Goal: Task Accomplishment & Management: Use online tool/utility

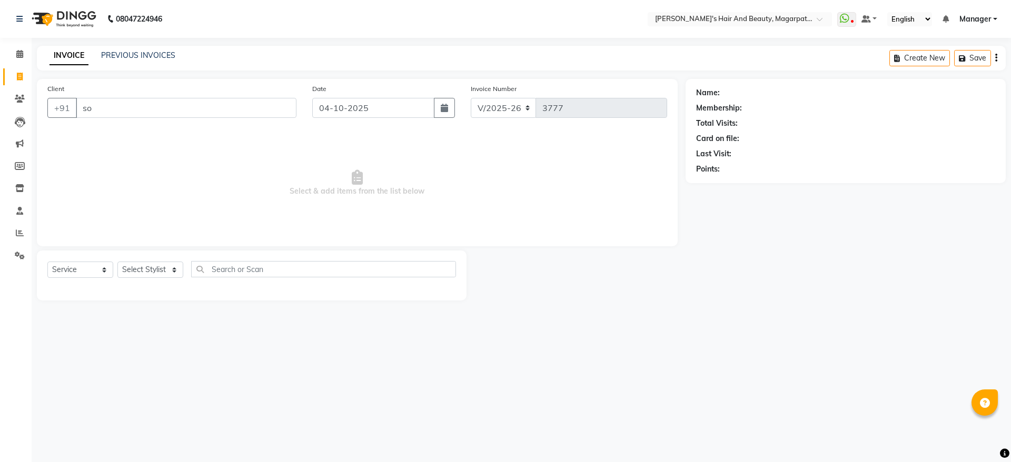
select select "4517"
select select "service"
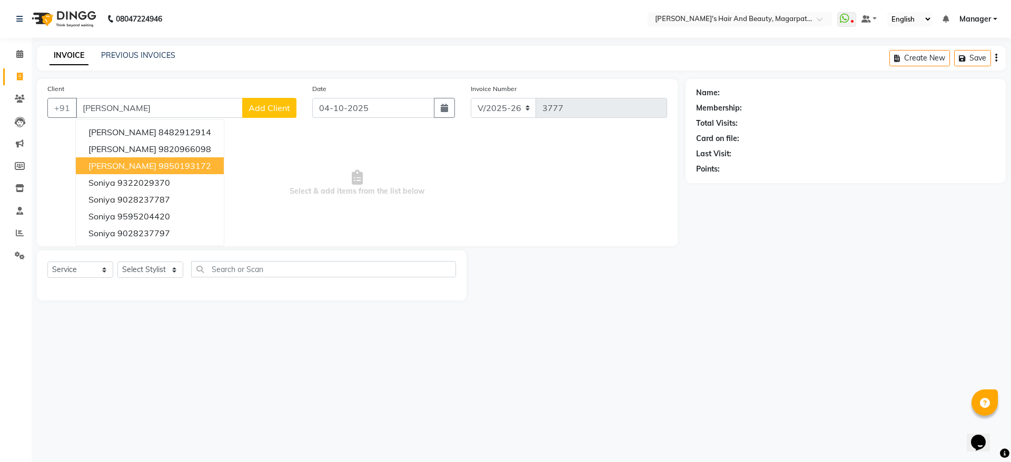
click at [158, 165] on ngb-highlight "9850193172" at bounding box center [184, 166] width 53 height 11
type input "9850193172"
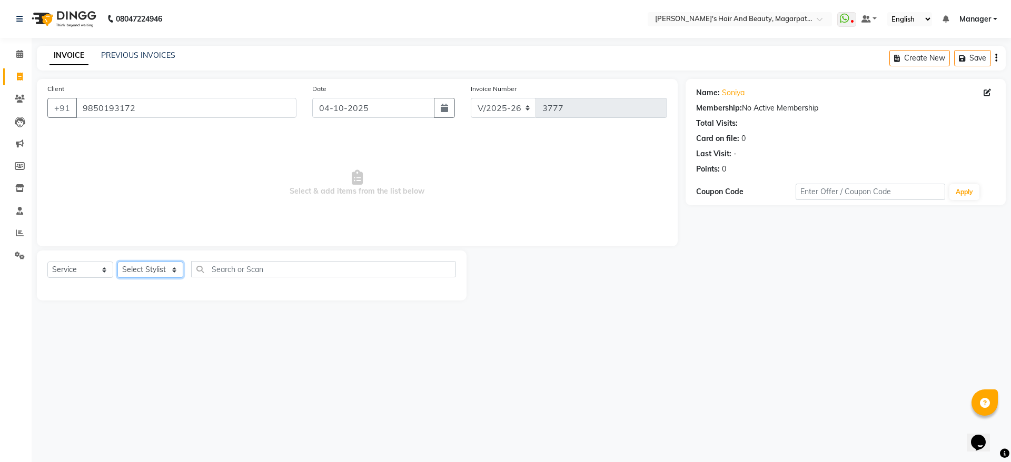
click at [144, 270] on select "Select Stylist [PERSON_NAME] [PERSON_NAME] Manager [PERSON_NAME] [PERSON_NAME] …" at bounding box center [150, 270] width 66 height 16
select select "67464"
click at [117, 262] on select "Select Stylist [PERSON_NAME] [PERSON_NAME] Manager [PERSON_NAME] [PERSON_NAME] …" at bounding box center [150, 270] width 66 height 16
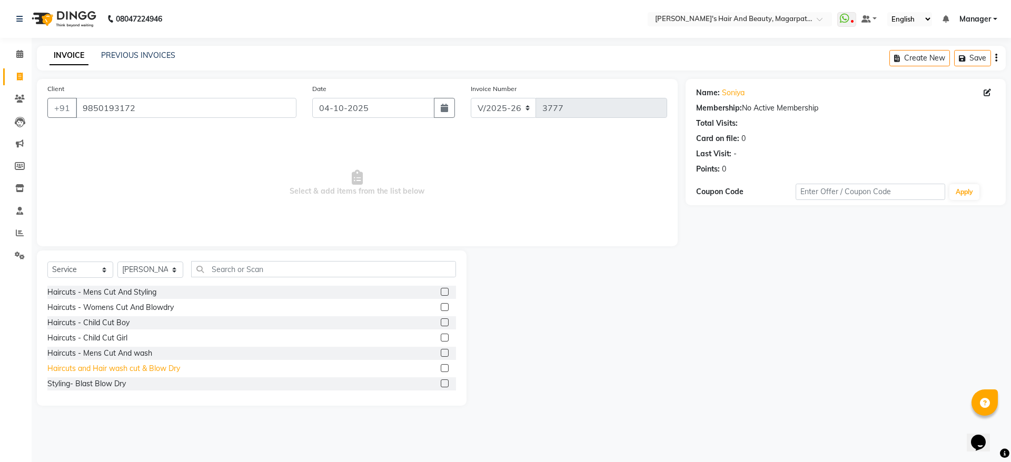
click at [154, 374] on div "Haircuts and Hair wash cut & Blow Dry" at bounding box center [113, 368] width 133 height 11
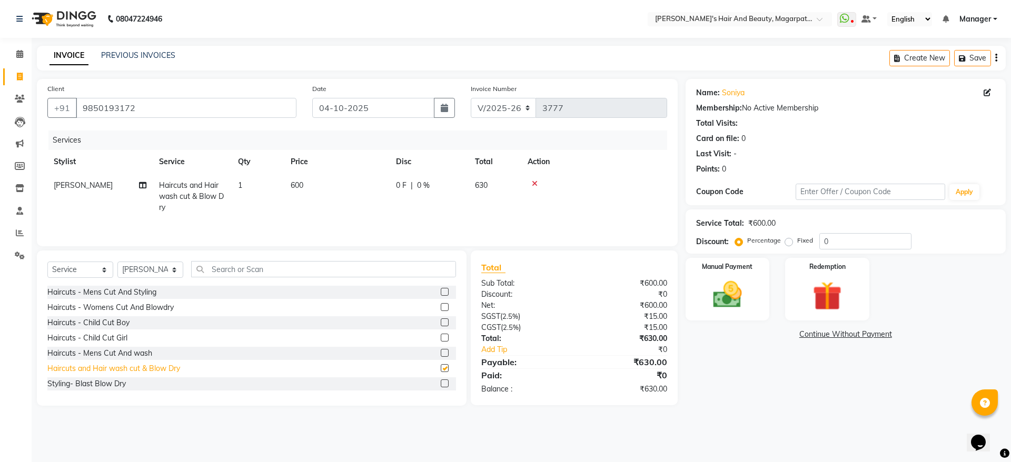
checkbox input "false"
click at [708, 293] on img at bounding box center [727, 294] width 49 height 35
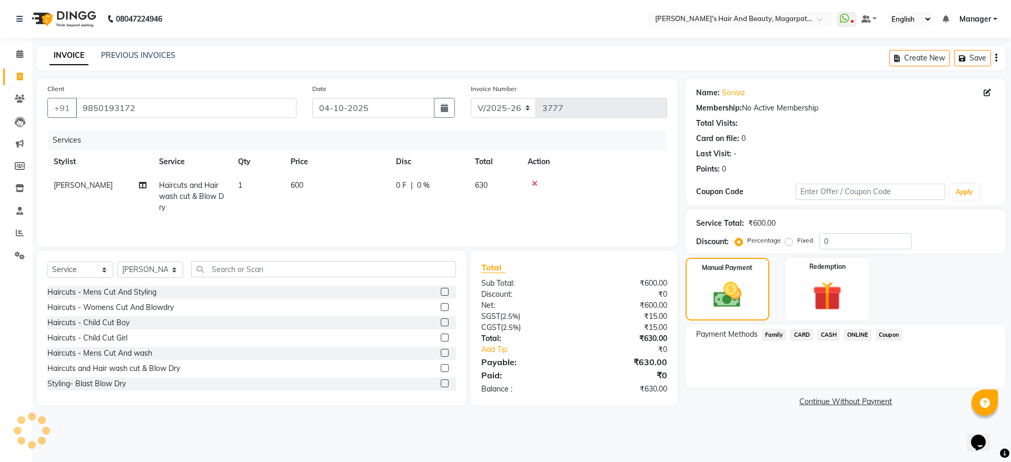
click at [863, 336] on span "ONLINE" at bounding box center [857, 335] width 27 height 12
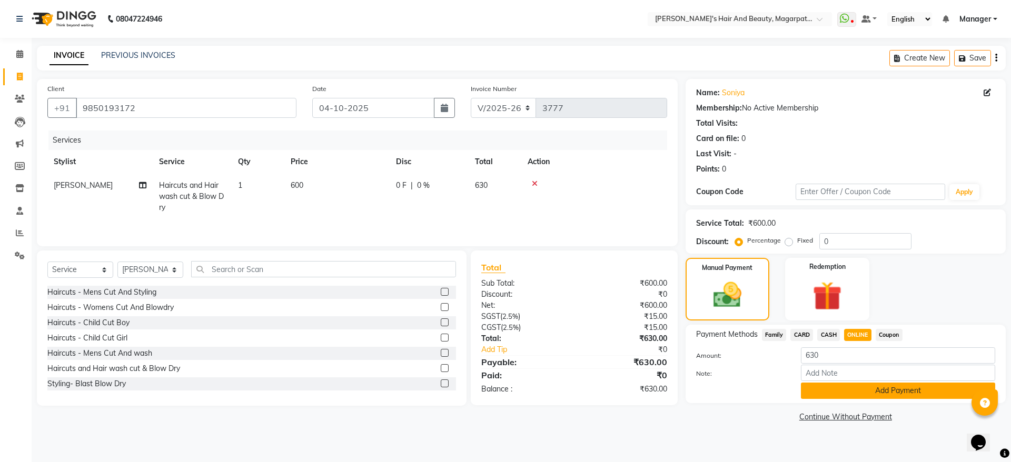
click at [868, 386] on button "Add Payment" at bounding box center [898, 391] width 194 height 16
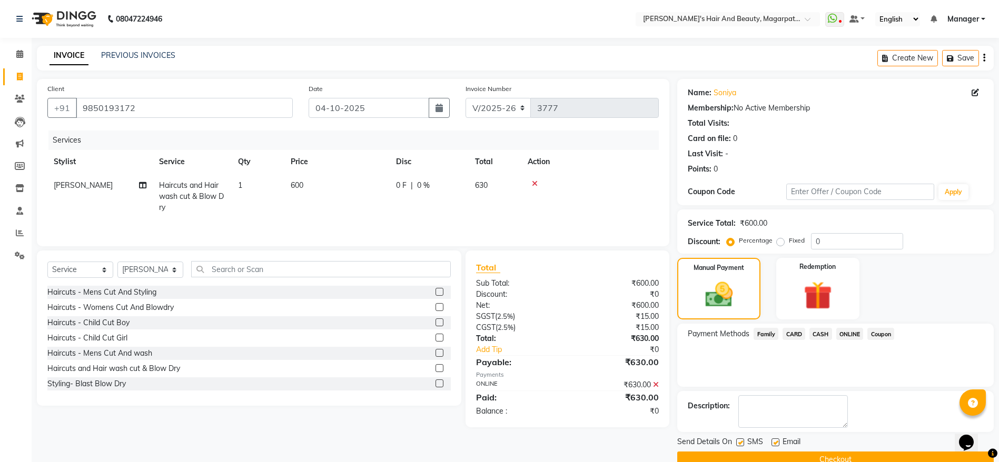
scroll to position [22, 0]
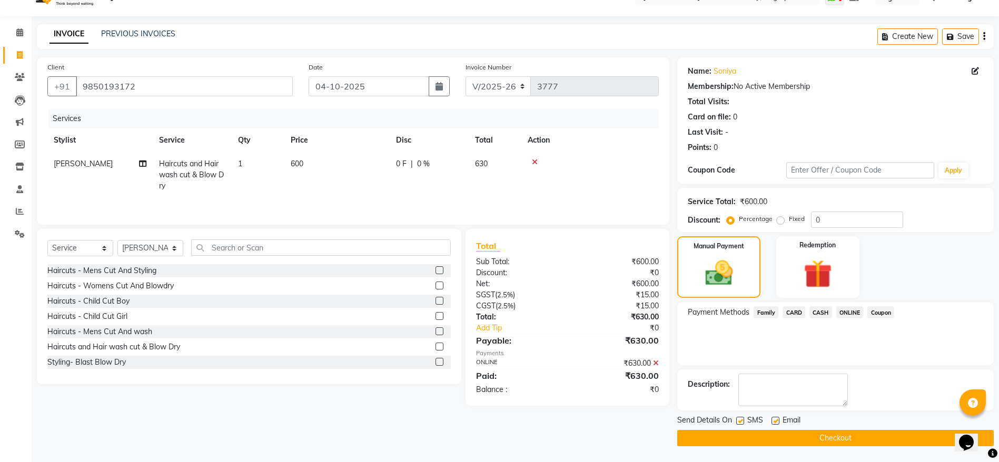
click at [834, 440] on button "Checkout" at bounding box center [835, 438] width 316 height 16
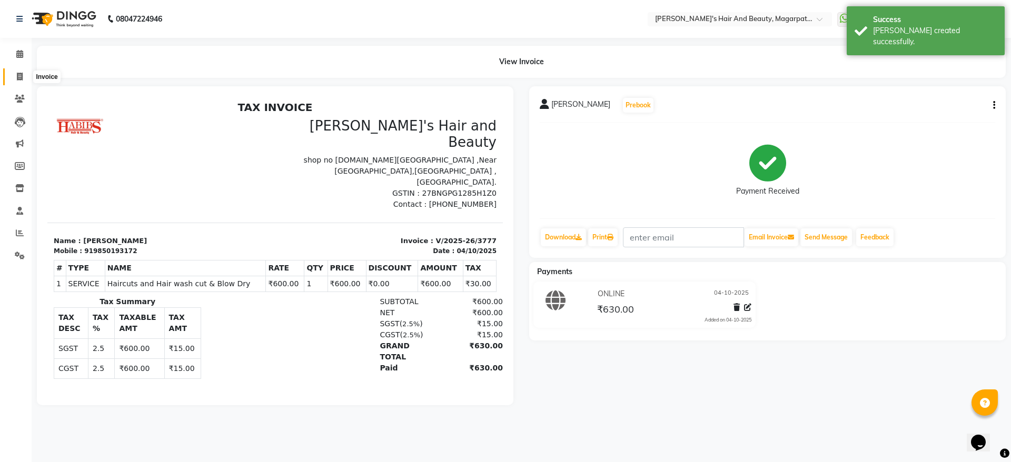
click at [18, 75] on icon at bounding box center [20, 77] width 6 height 8
select select "service"
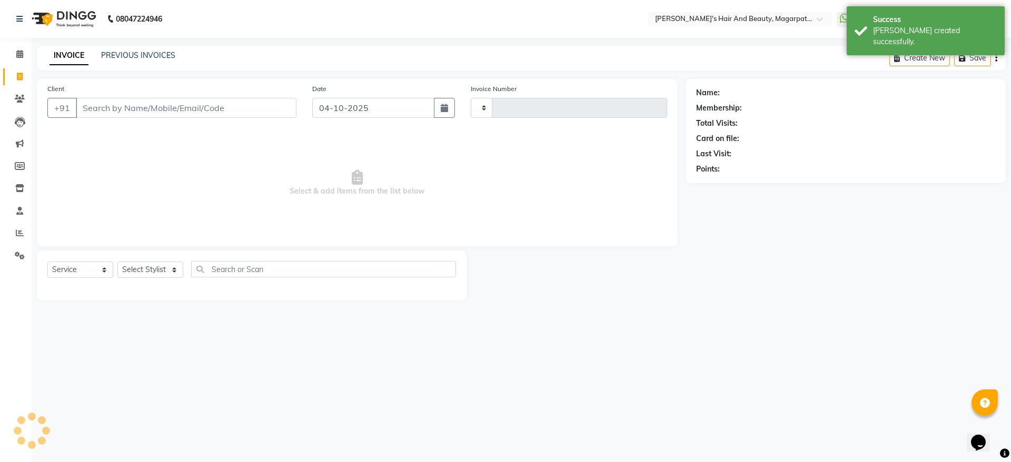
type input "3778"
select select "4517"
click at [125, 109] on input "Client" at bounding box center [186, 108] width 221 height 20
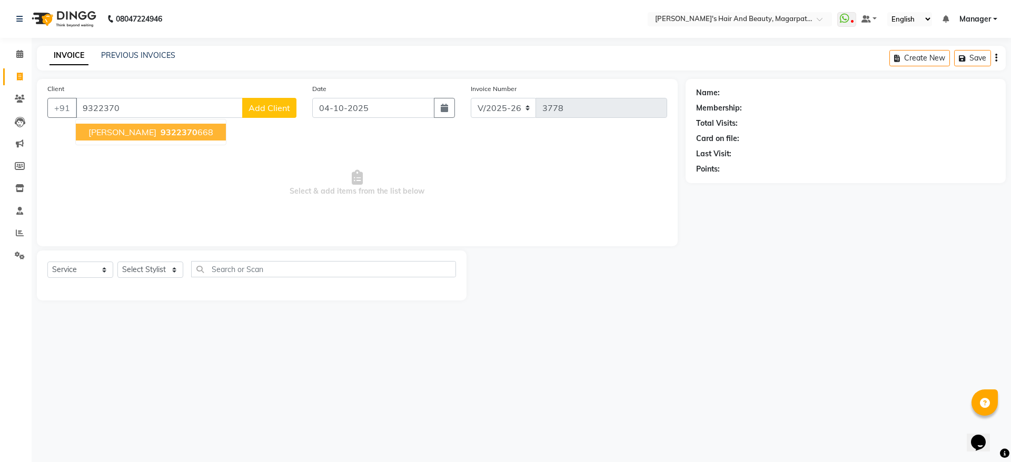
click at [161, 129] on span "9322370" at bounding box center [179, 132] width 37 height 11
type input "9322370668"
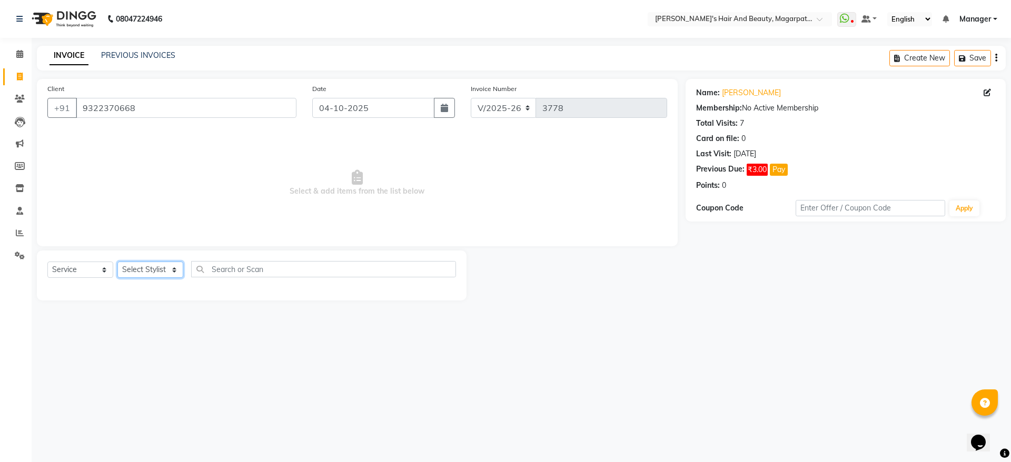
click at [134, 268] on select "Select Stylist [PERSON_NAME] [PERSON_NAME] Manager [PERSON_NAME] [PERSON_NAME] …" at bounding box center [150, 270] width 66 height 16
select select "67454"
click at [117, 262] on select "Select Stylist [PERSON_NAME] [PERSON_NAME] Manager [PERSON_NAME] [PERSON_NAME] …" at bounding box center [150, 270] width 66 height 16
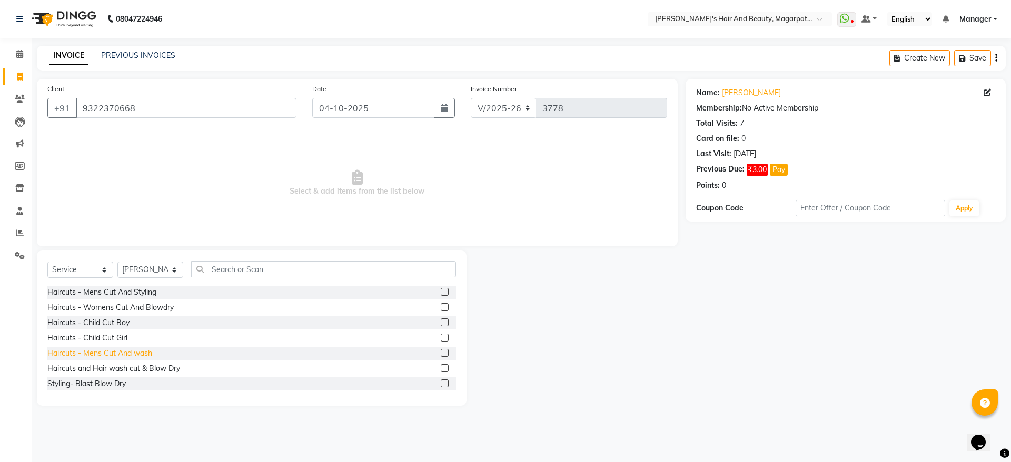
click at [106, 352] on div "Haircuts - Mens Cut And wash" at bounding box center [99, 353] width 105 height 11
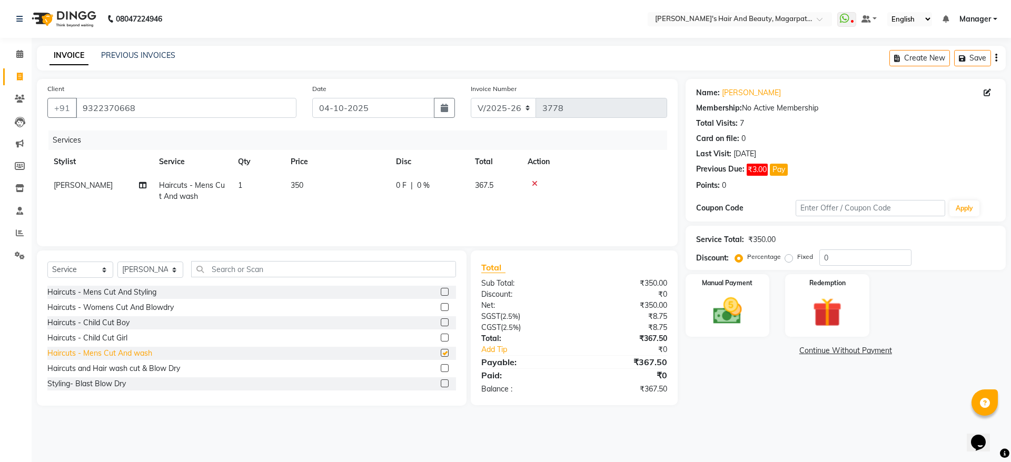
checkbox input "false"
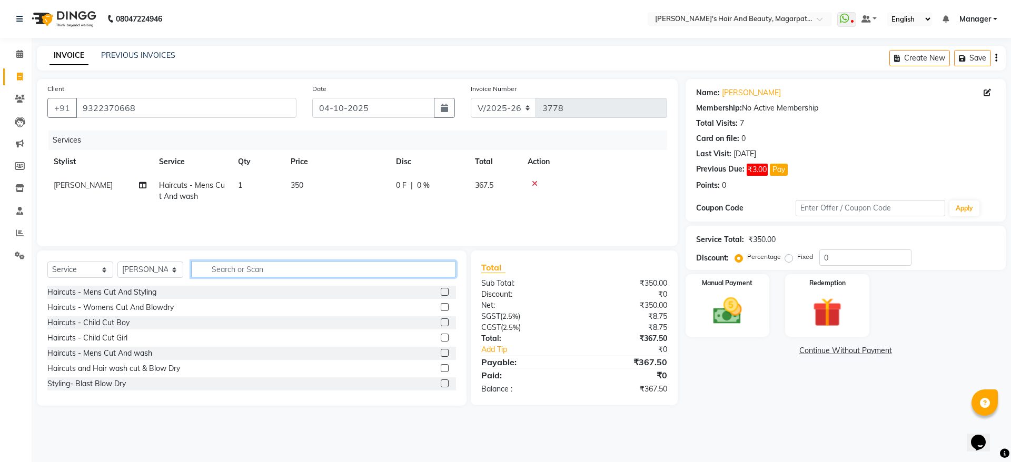
click at [233, 268] on input "text" at bounding box center [323, 269] width 265 height 16
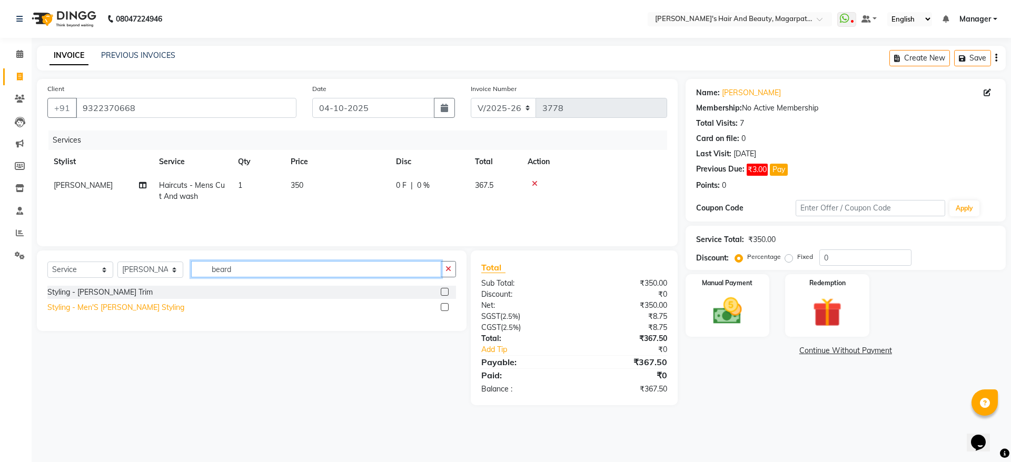
type input "beard"
click at [146, 307] on div "Styling - Men'S [PERSON_NAME] Styling" at bounding box center [115, 307] width 137 height 11
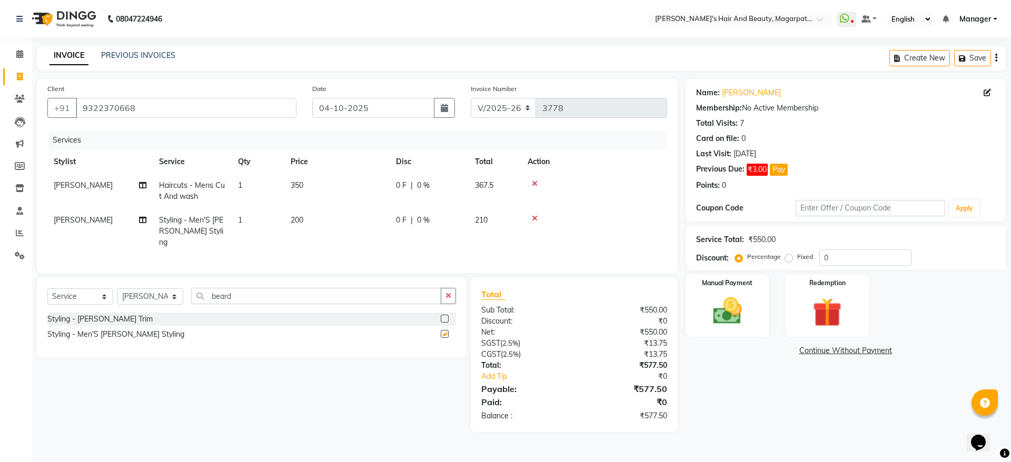
checkbox input "false"
click at [422, 188] on span "0 %" at bounding box center [423, 185] width 13 height 11
select select "67454"
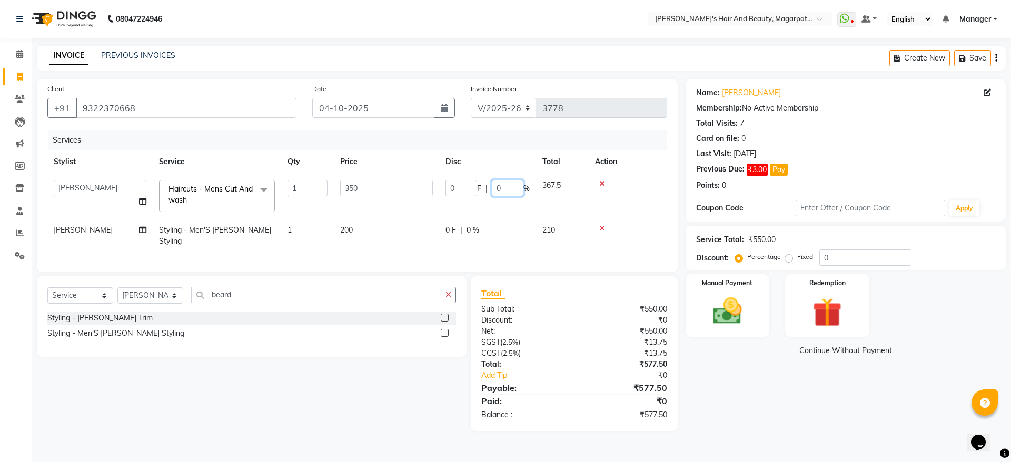
drag, startPoint x: 507, startPoint y: 190, endPoint x: 492, endPoint y: 190, distance: 15.3
click at [492, 190] on input "0" at bounding box center [508, 188] width 32 height 16
type input "20"
click at [471, 230] on tr "[PERSON_NAME] Styling - Men'S [PERSON_NAME] Styling 1 200 0 F | 0 % 210" at bounding box center [357, 235] width 620 height 35
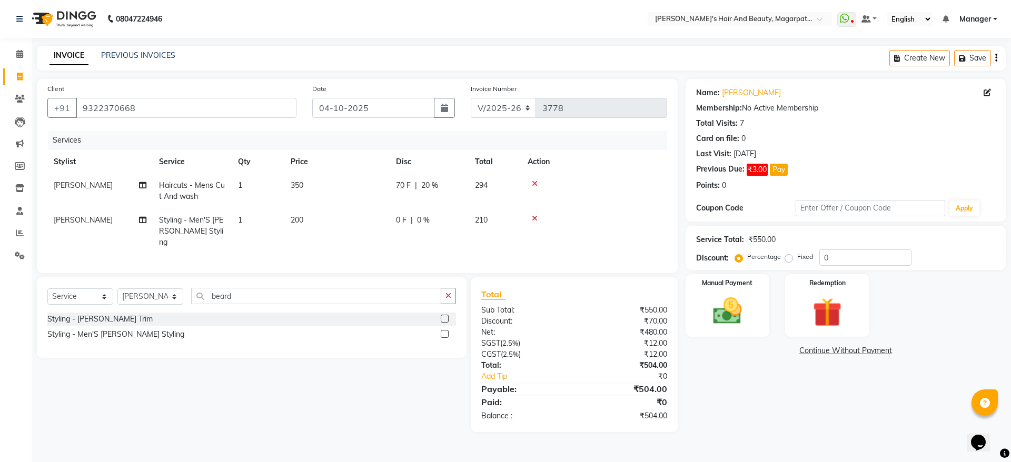
click at [420, 221] on span "0 %" at bounding box center [423, 220] width 13 height 11
select select "67454"
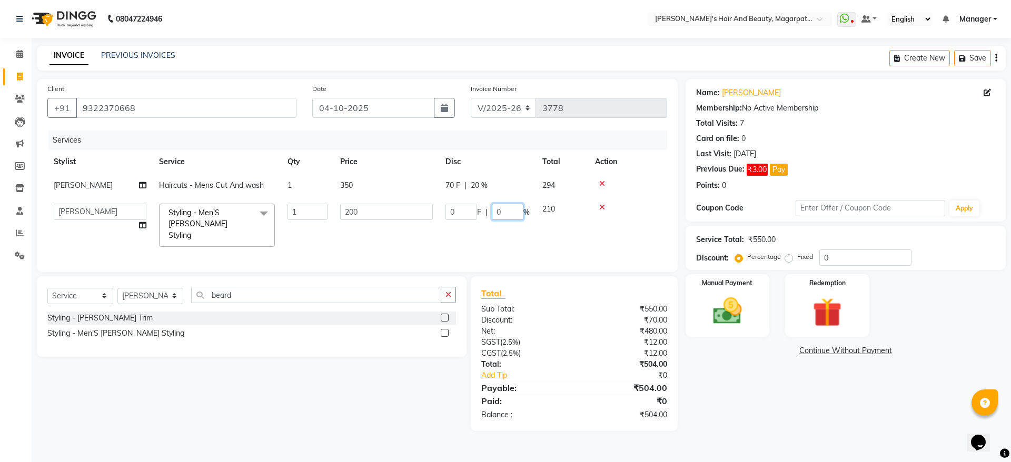
drag, startPoint x: 503, startPoint y: 210, endPoint x: 492, endPoint y: 213, distance: 10.9
click at [492, 213] on input "0" at bounding box center [508, 212] width 32 height 16
type input "20"
click at [502, 240] on tr "[PERSON_NAME] [PERSON_NAME] Manager [PERSON_NAME] [PERSON_NAME] [PERSON_NAME] S…" at bounding box center [357, 225] width 620 height 56
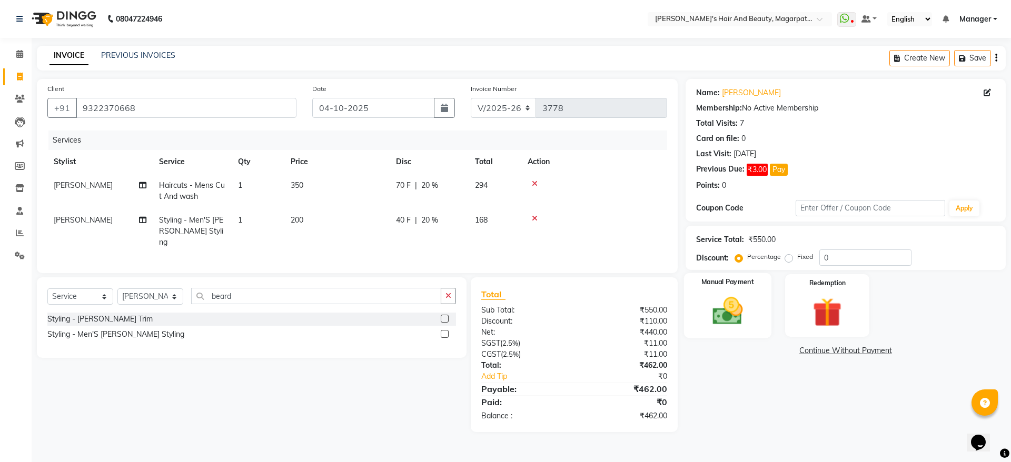
click at [717, 302] on img at bounding box center [727, 311] width 49 height 35
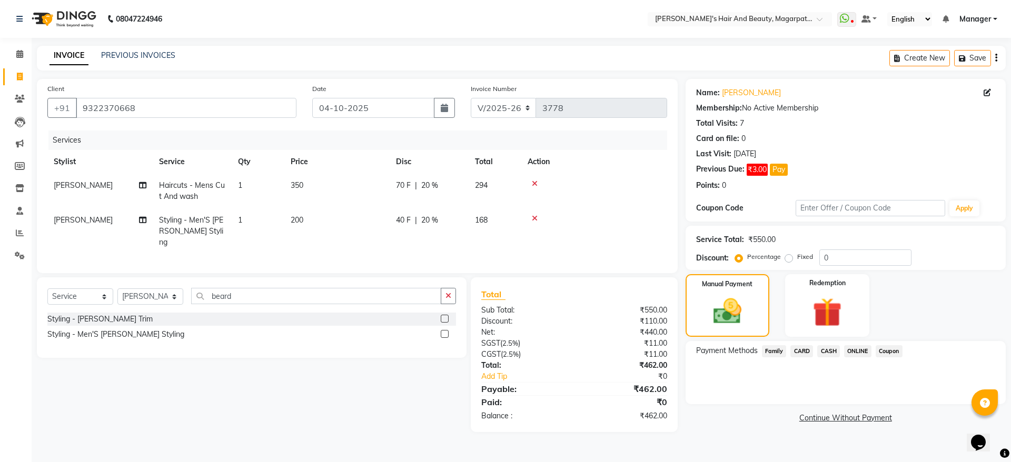
click at [855, 351] on span "ONLINE" at bounding box center [857, 351] width 27 height 12
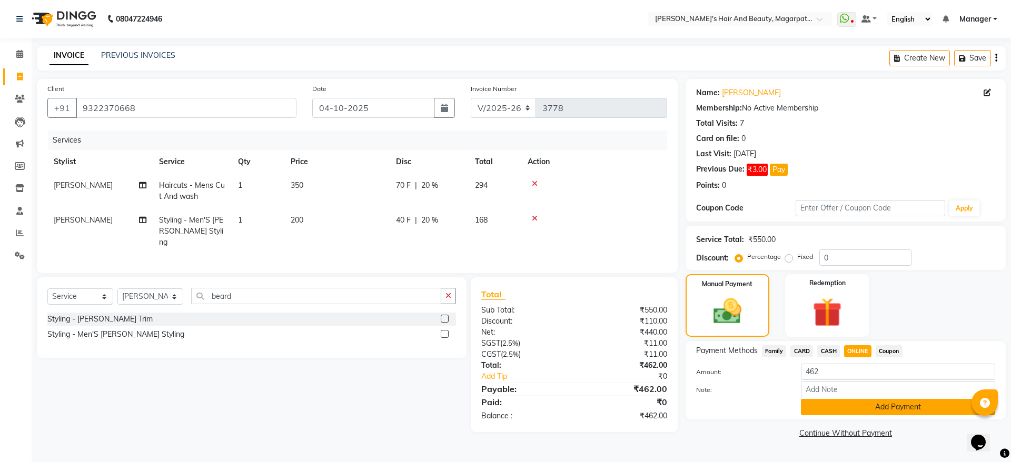
click at [866, 407] on button "Add Payment" at bounding box center [898, 407] width 194 height 16
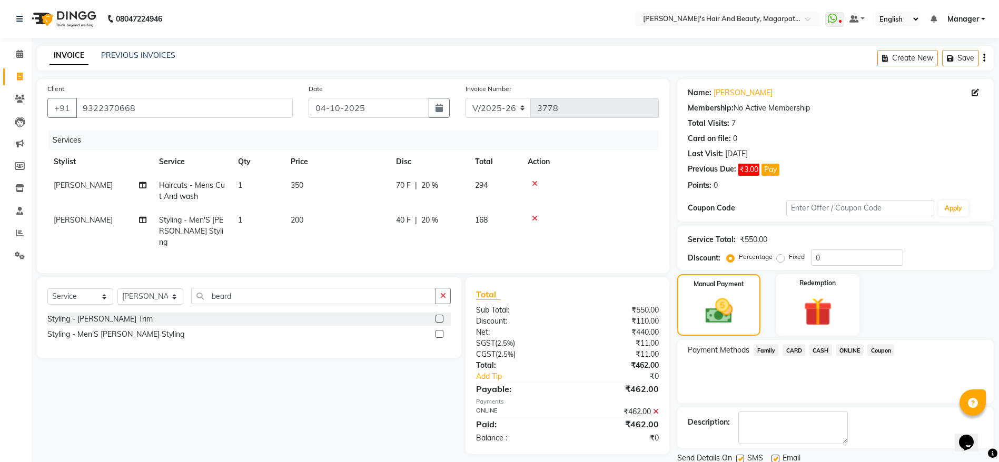
scroll to position [38, 0]
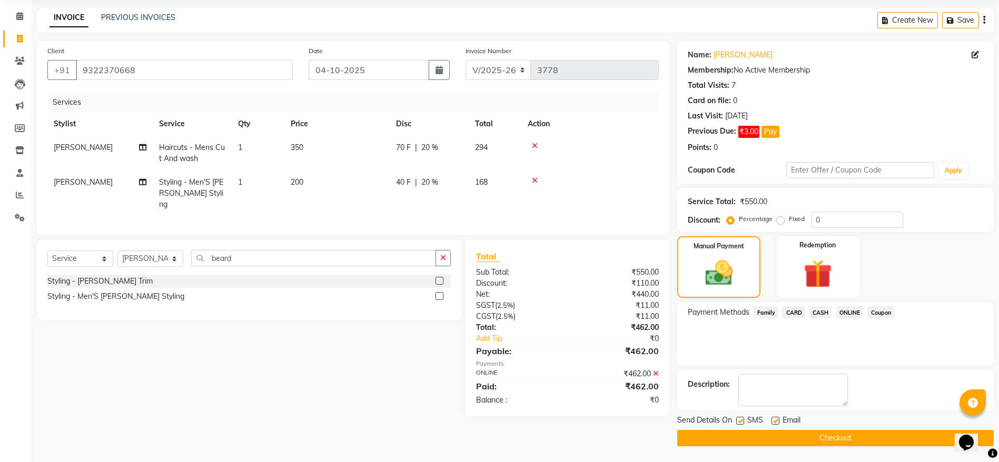
click at [843, 440] on button "Checkout" at bounding box center [835, 438] width 316 height 16
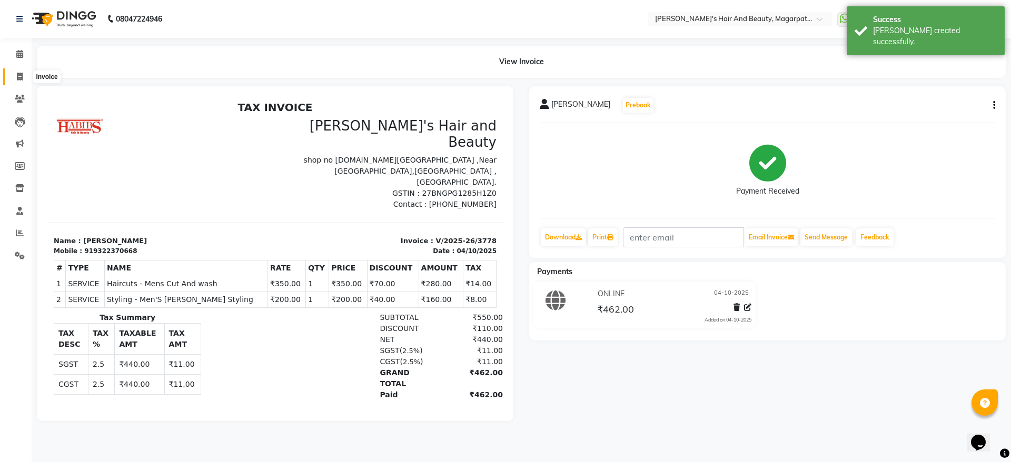
click at [19, 76] on icon at bounding box center [20, 77] width 6 height 8
select select "service"
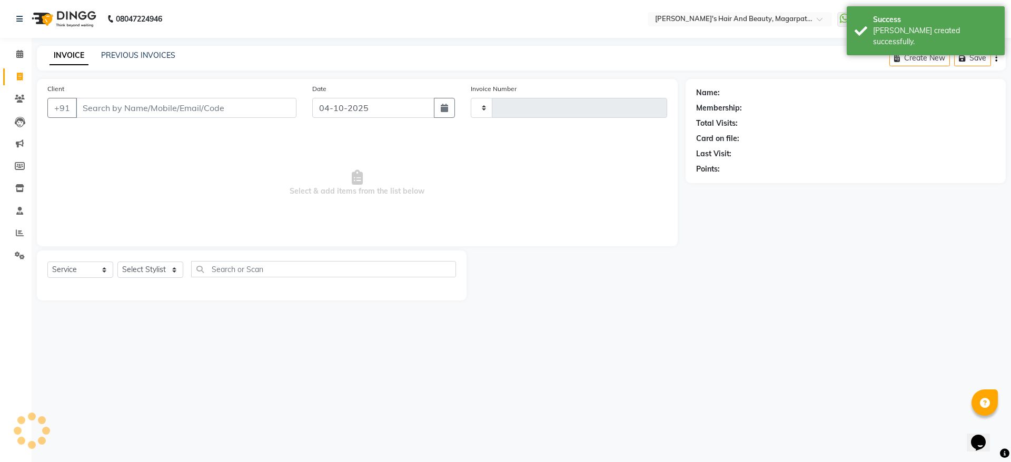
type input "3779"
select select "4517"
click at [99, 107] on input "Client" at bounding box center [186, 108] width 221 height 20
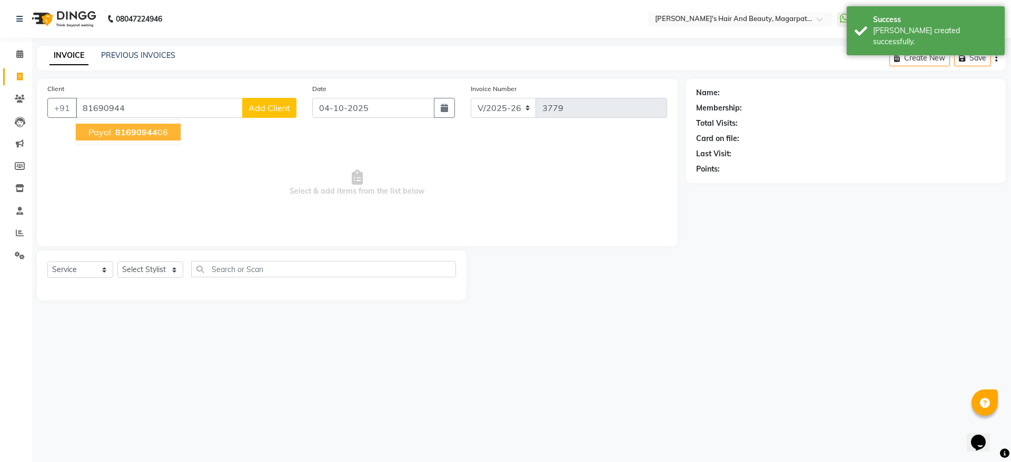
click at [106, 134] on span "Payal" at bounding box center [99, 132] width 23 height 11
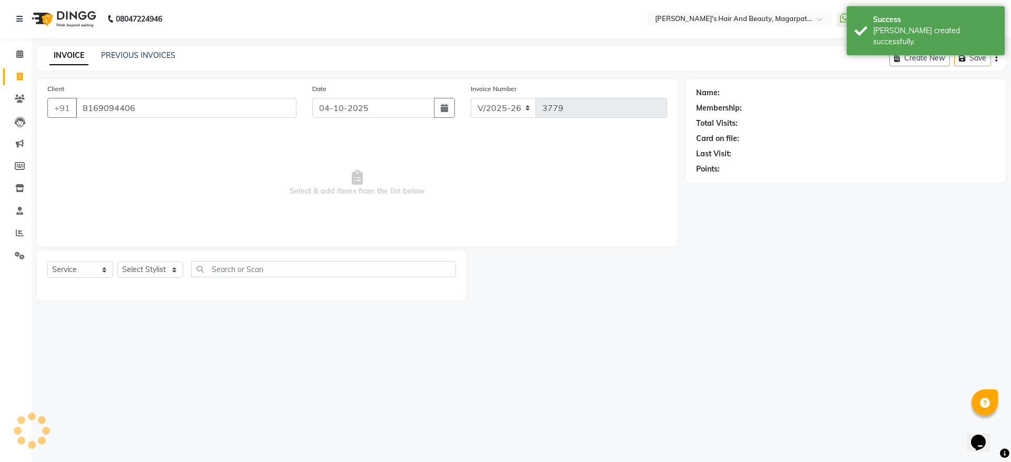
type input "8169094406"
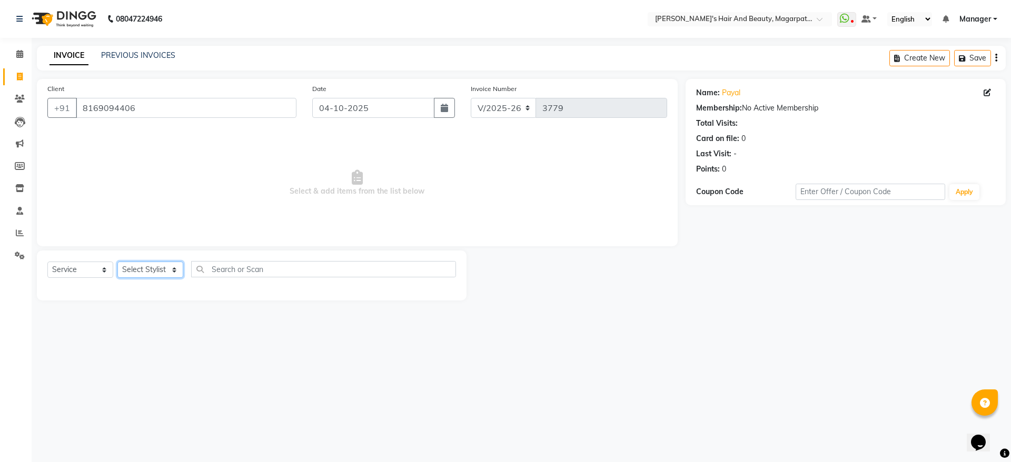
click at [137, 266] on select "Select Stylist [PERSON_NAME] [PERSON_NAME] Manager [PERSON_NAME] [PERSON_NAME] …" at bounding box center [150, 270] width 66 height 16
select select "67464"
click at [117, 262] on select "Select Stylist [PERSON_NAME] [PERSON_NAME] Manager [PERSON_NAME] [PERSON_NAME] …" at bounding box center [150, 270] width 66 height 16
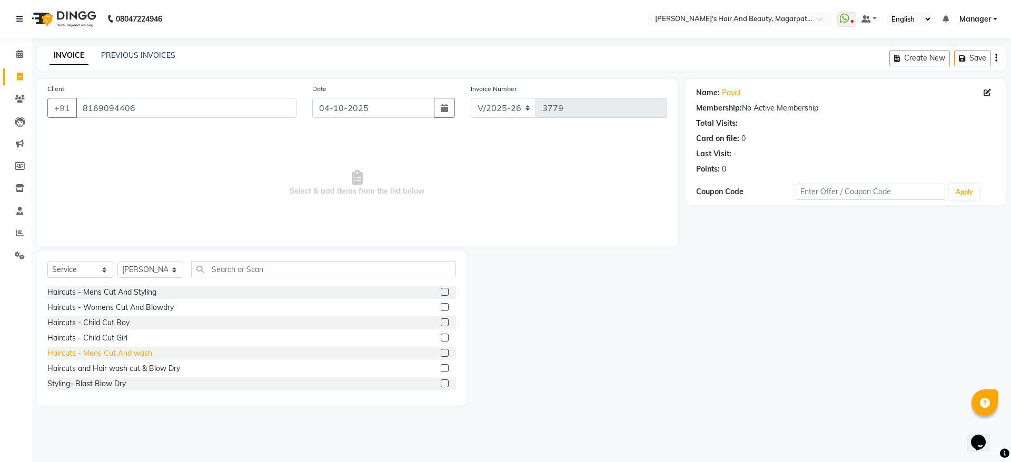
click at [131, 354] on div "Haircuts - Mens Cut And wash" at bounding box center [99, 353] width 105 height 11
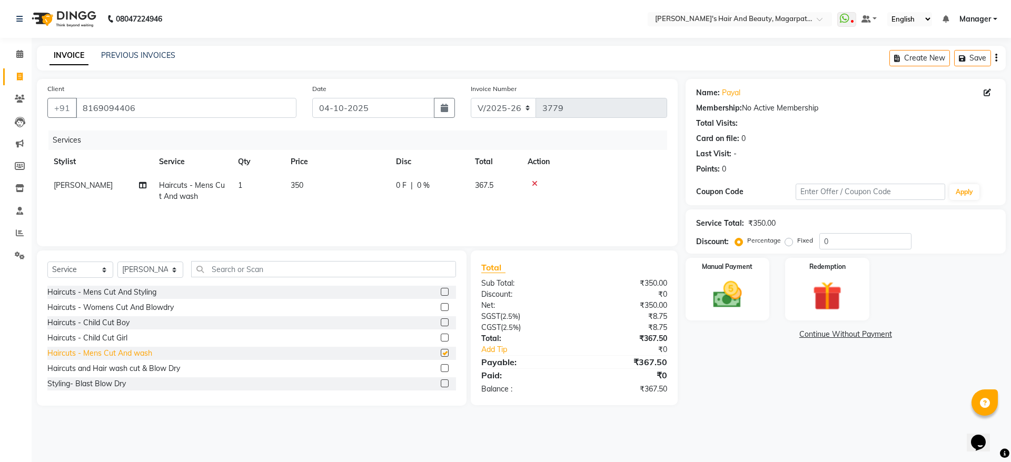
checkbox input "false"
click at [535, 180] on icon at bounding box center [535, 183] width 6 height 7
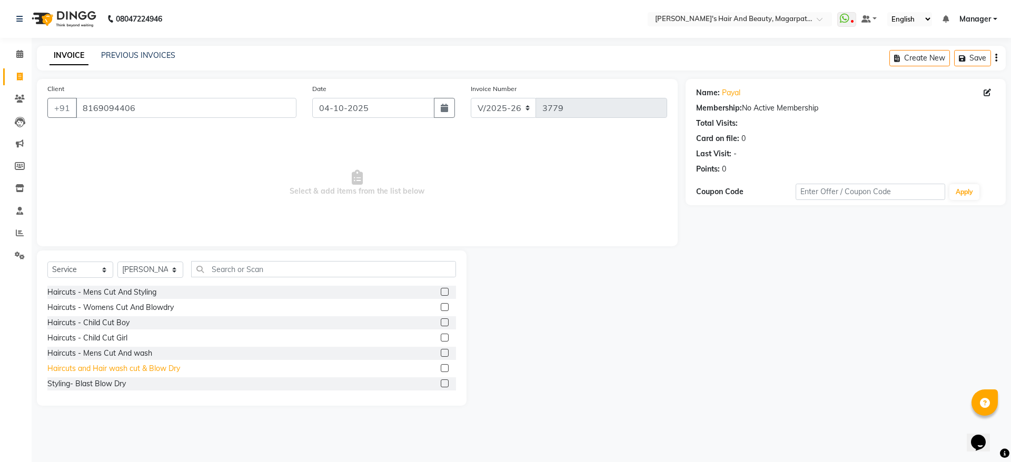
click at [174, 370] on div "Haircuts and Hair wash cut & Blow Dry" at bounding box center [113, 368] width 133 height 11
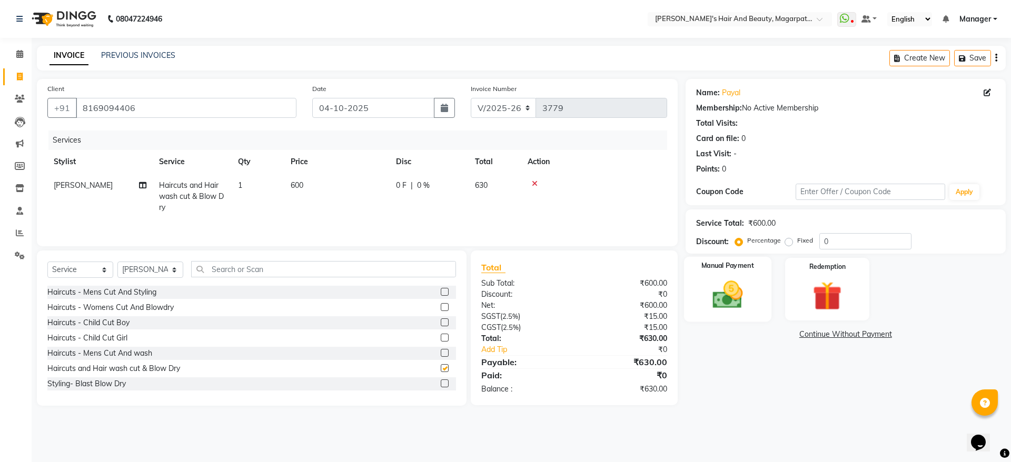
checkbox input "false"
click at [722, 287] on img at bounding box center [727, 294] width 49 height 35
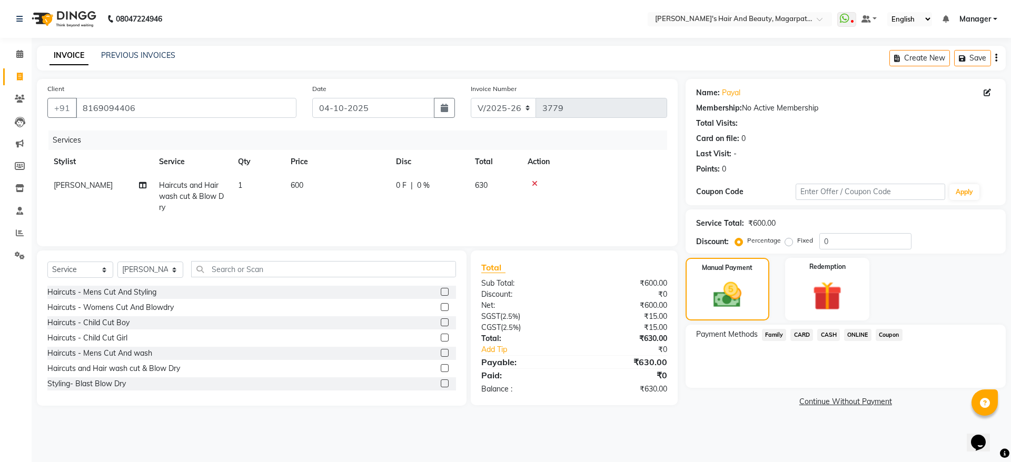
click at [825, 336] on span "CASH" at bounding box center [828, 335] width 23 height 12
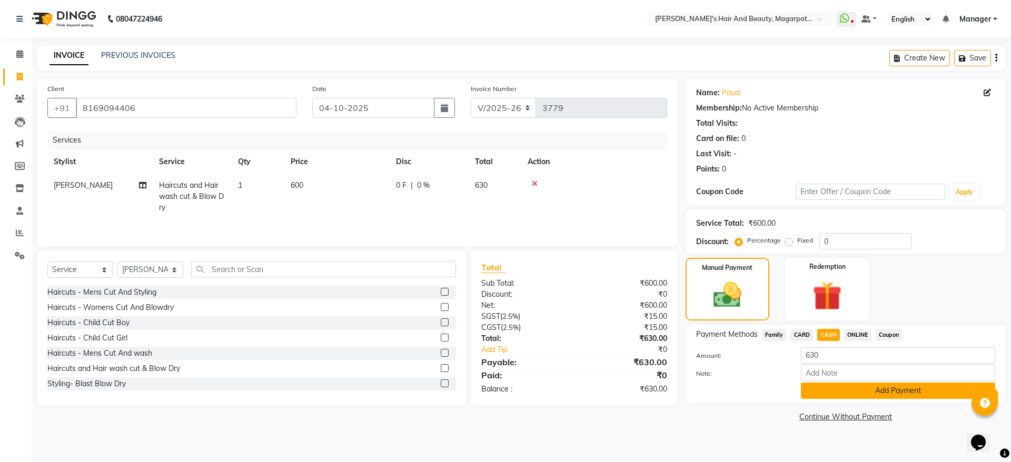
click at [845, 391] on button "Add Payment" at bounding box center [898, 391] width 194 height 16
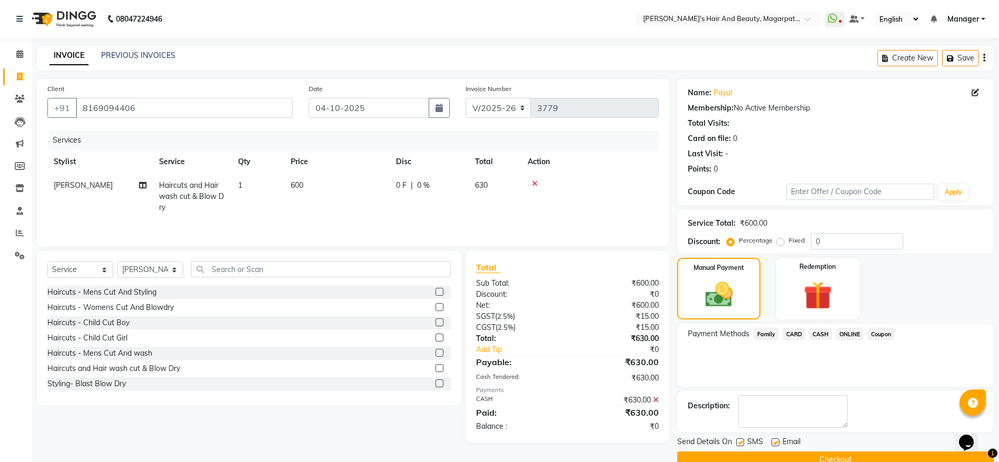
scroll to position [22, 0]
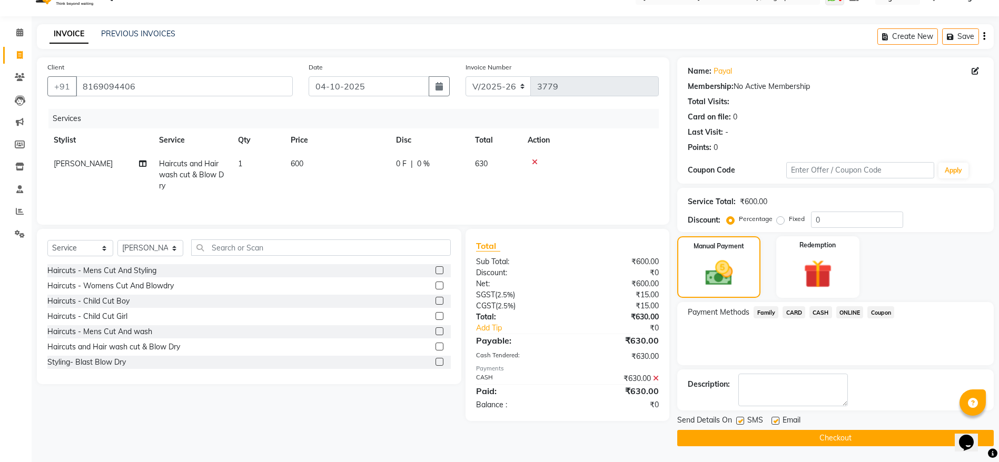
click at [826, 433] on button "Checkout" at bounding box center [835, 438] width 316 height 16
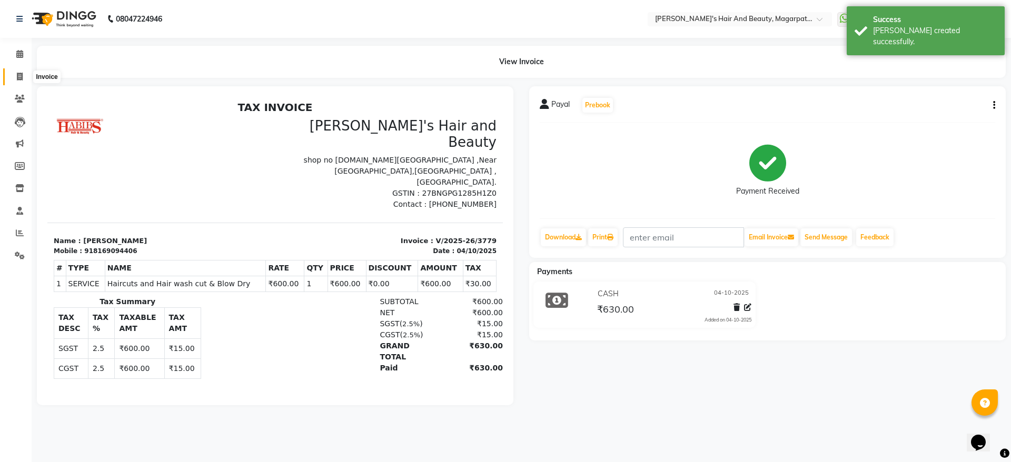
click at [20, 78] on icon at bounding box center [20, 77] width 6 height 8
select select "4517"
select select "service"
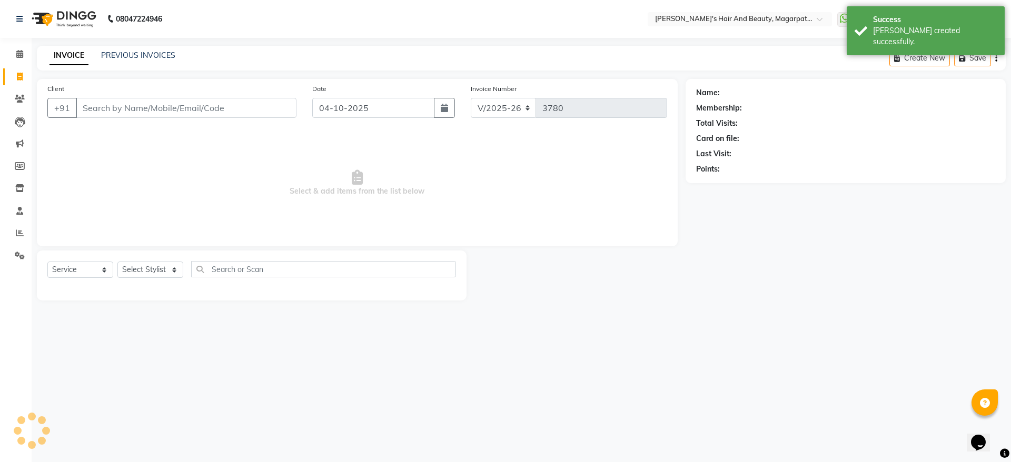
click at [125, 110] on input "Client" at bounding box center [186, 108] width 221 height 20
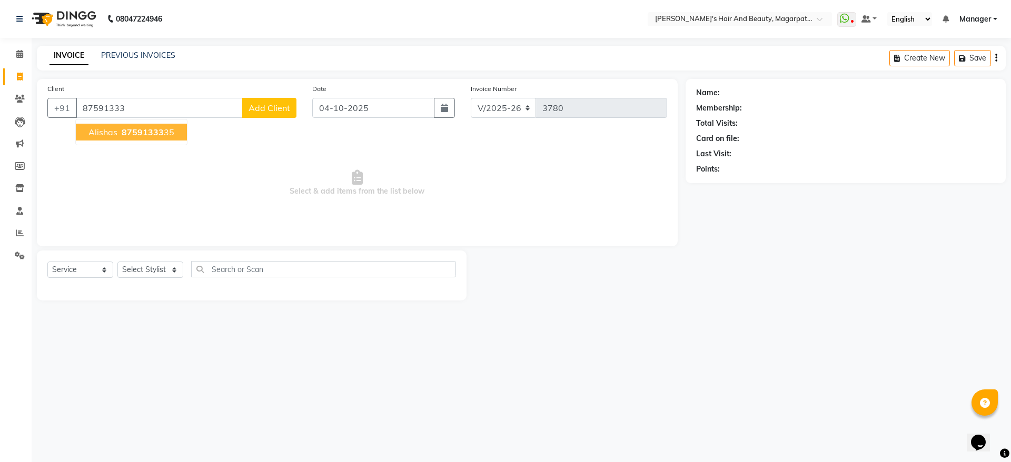
click at [131, 130] on span "87591333" at bounding box center [143, 132] width 42 height 11
type input "8759133335"
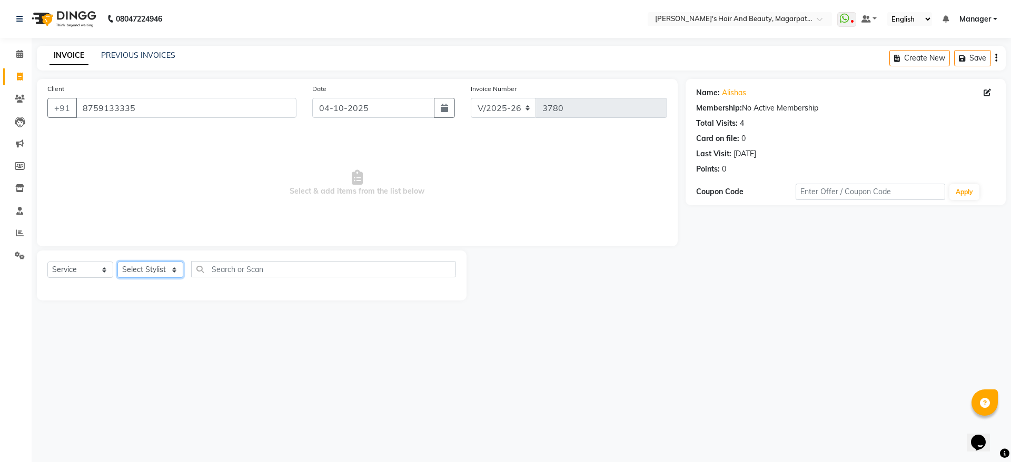
click at [149, 270] on select "Select Stylist [PERSON_NAME] [PERSON_NAME] Manager [PERSON_NAME] [PERSON_NAME] …" at bounding box center [150, 270] width 66 height 16
select select "67463"
click at [117, 262] on select "Select Stylist [PERSON_NAME] [PERSON_NAME] Manager [PERSON_NAME] [PERSON_NAME] …" at bounding box center [150, 270] width 66 height 16
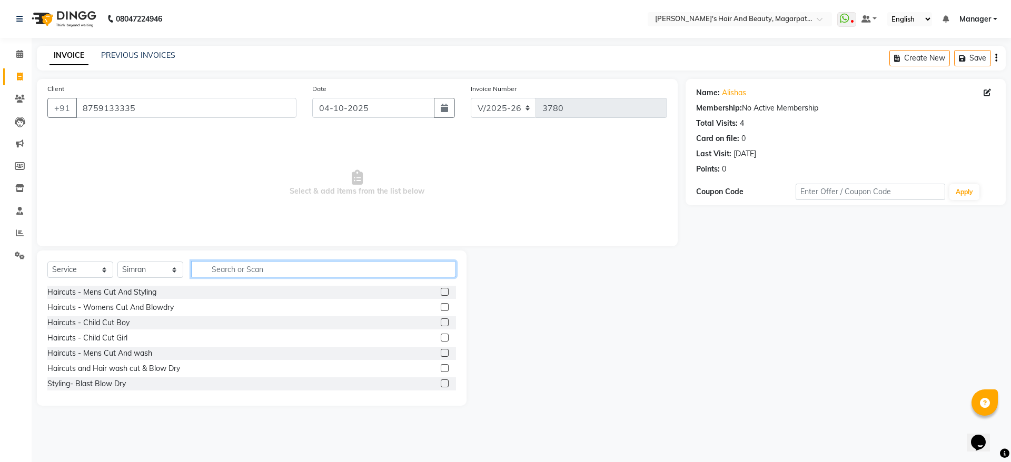
click at [260, 267] on input "text" at bounding box center [323, 269] width 265 height 16
type input "thre"
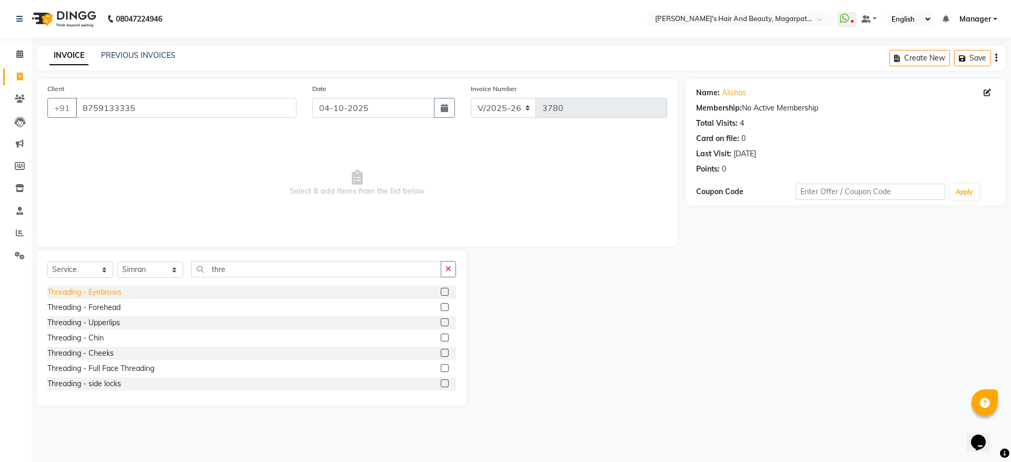
click at [112, 292] on div "Threading - Eyebrows" at bounding box center [84, 292] width 74 height 11
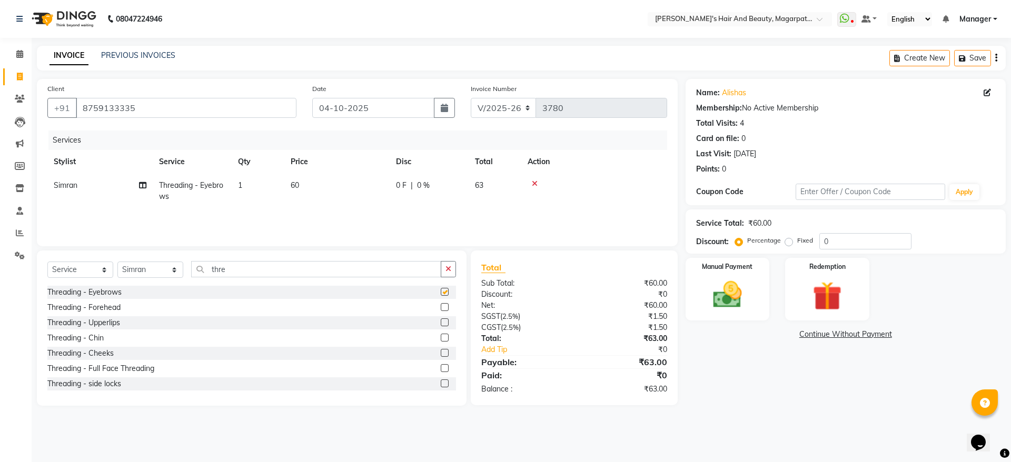
checkbox input "false"
click at [114, 310] on div "Threading - Forehead" at bounding box center [83, 307] width 73 height 11
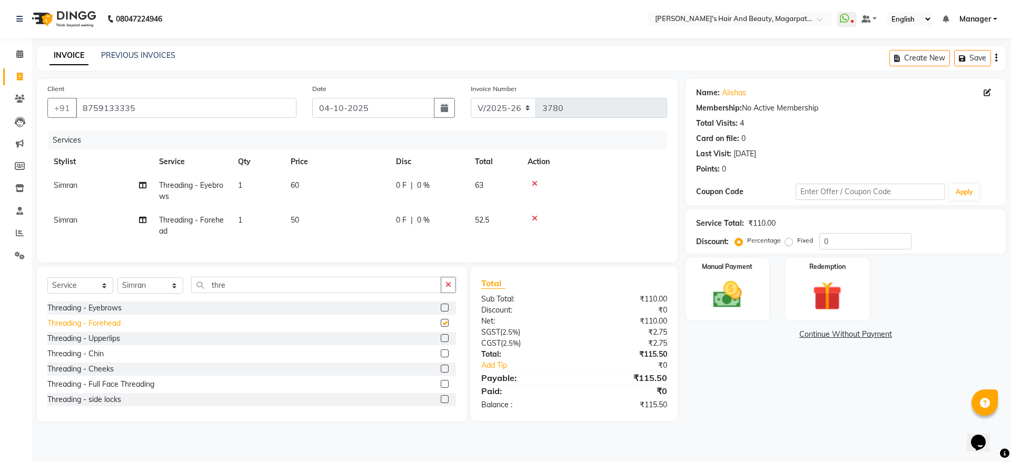
checkbox input "false"
click at [306, 182] on td "60" at bounding box center [336, 191] width 105 height 35
select select "67463"
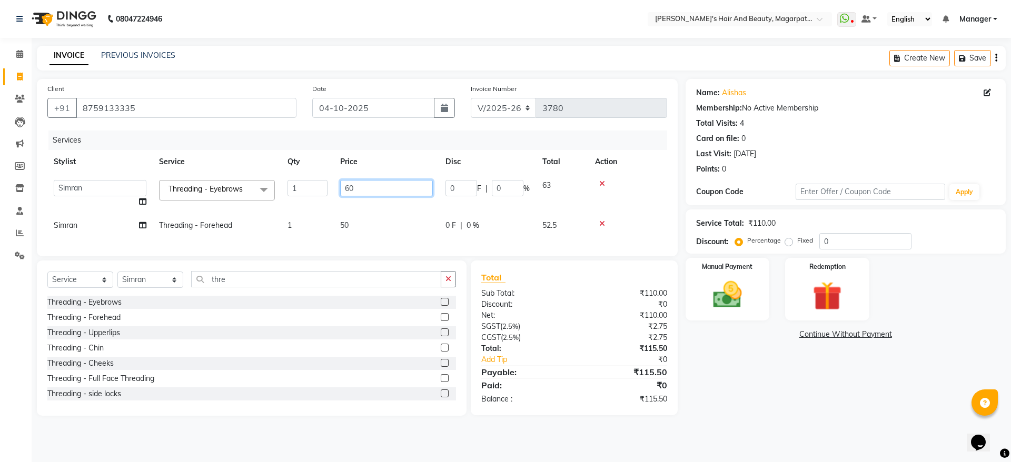
drag, startPoint x: 362, startPoint y: 188, endPoint x: 331, endPoint y: 190, distance: 31.1
click at [331, 190] on tr "[PERSON_NAME] [PERSON_NAME] Manager [PERSON_NAME] [PERSON_NAME] [PERSON_NAME] T…" at bounding box center [357, 194] width 620 height 40
type input "70"
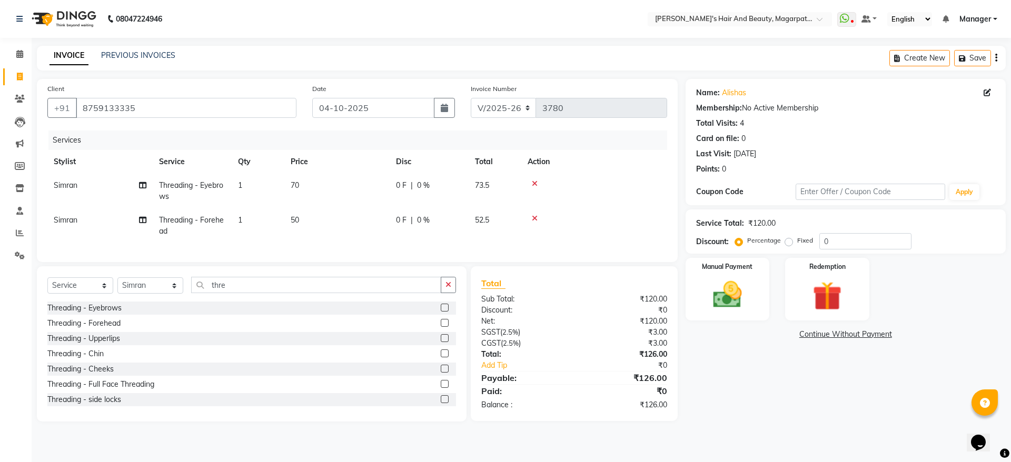
click at [347, 224] on td "50" at bounding box center [336, 225] width 105 height 35
select select "67463"
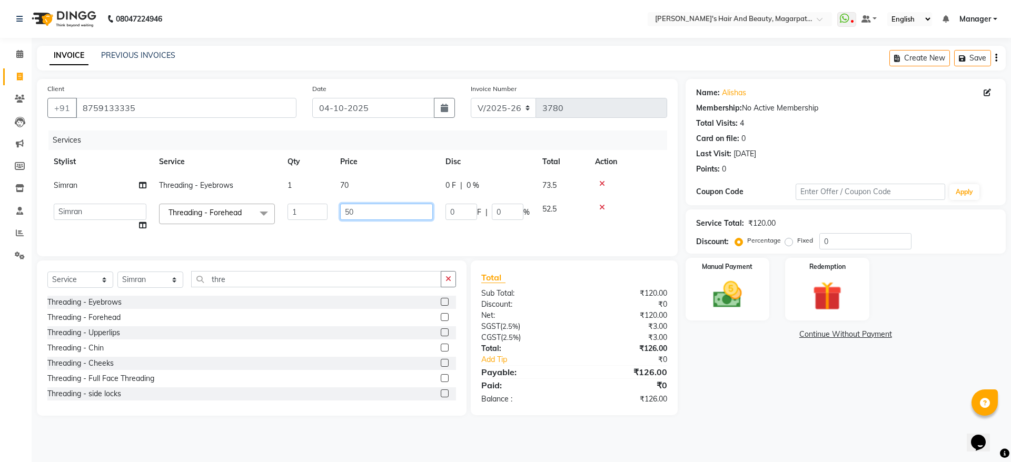
drag, startPoint x: 360, startPoint y: 208, endPoint x: 335, endPoint y: 217, distance: 25.6
click at [335, 217] on td "50" at bounding box center [386, 217] width 105 height 40
type input "60"
click at [338, 233] on td "60" at bounding box center [386, 217] width 105 height 40
select select "67463"
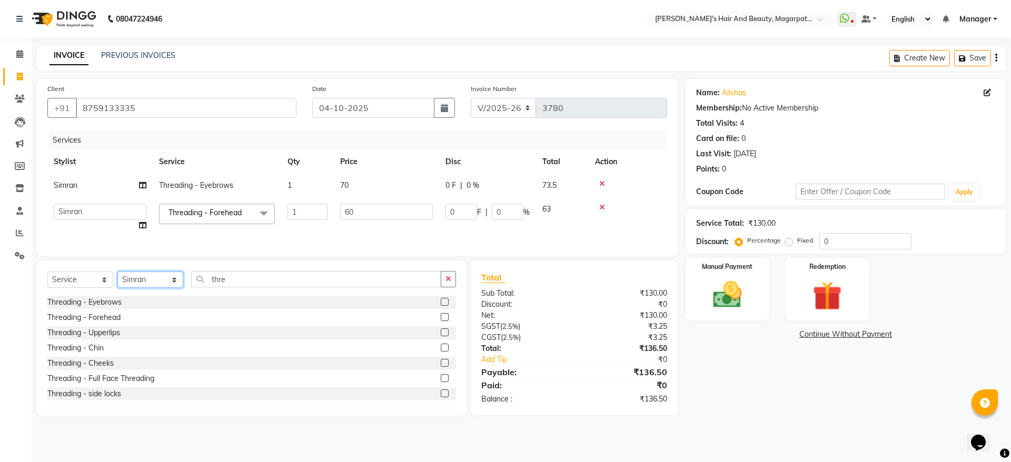
click at [169, 288] on select "Select Stylist [PERSON_NAME] [PERSON_NAME] Manager [PERSON_NAME] [PERSON_NAME] …" at bounding box center [150, 280] width 66 height 16
select select "25867"
click at [117, 284] on select "Select Stylist [PERSON_NAME] [PERSON_NAME] Manager [PERSON_NAME] [PERSON_NAME] …" at bounding box center [150, 280] width 66 height 16
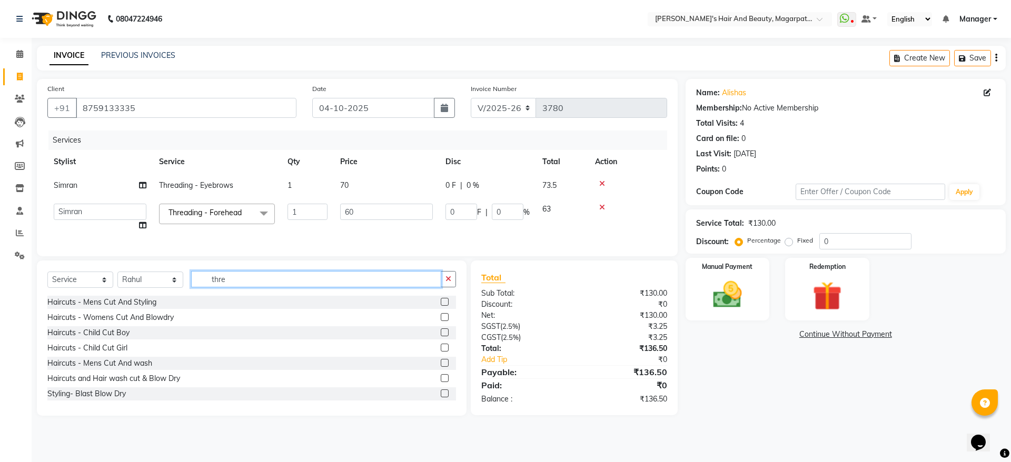
drag, startPoint x: 189, startPoint y: 298, endPoint x: 174, endPoint y: 301, distance: 15.5
click at [174, 296] on div "Select Service Product Membership Package Voucher Prepaid Gift Card Select Styl…" at bounding box center [251, 283] width 408 height 25
type input "spa"
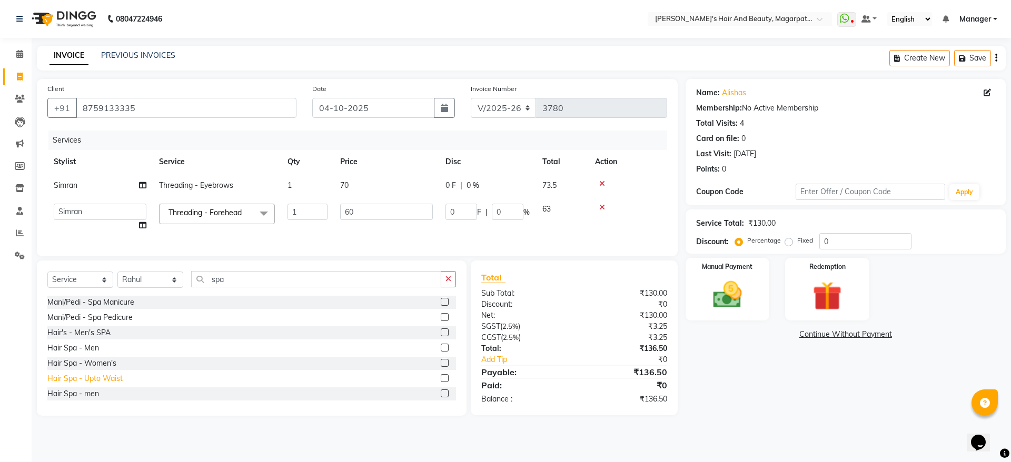
click at [94, 384] on div "Hair Spa - Upto Waist" at bounding box center [84, 378] width 75 height 11
checkbox input "false"
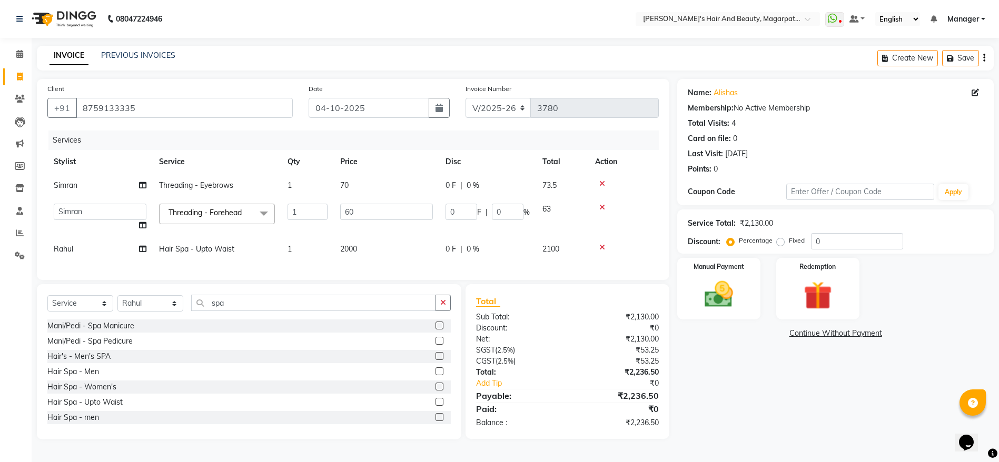
click at [342, 244] on span "2000" at bounding box center [348, 248] width 17 height 9
select select "25867"
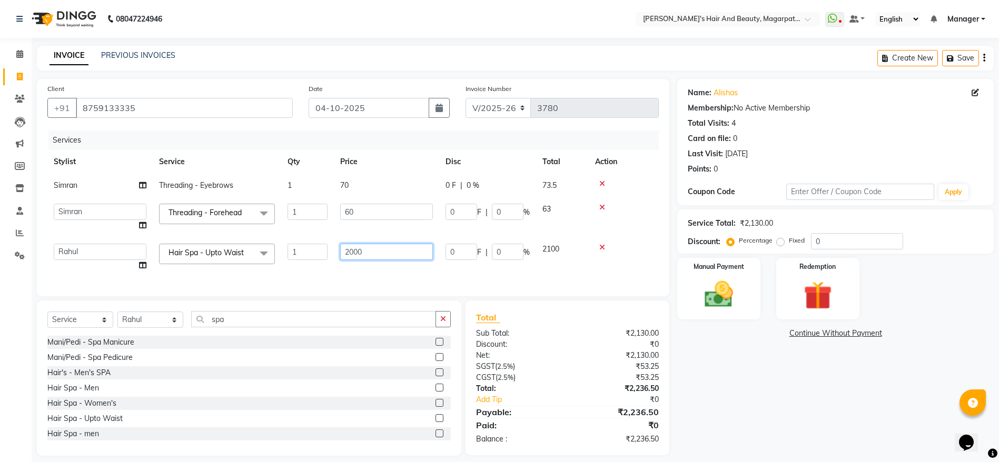
drag, startPoint x: 384, startPoint y: 250, endPoint x: 317, endPoint y: 262, distance: 67.9
click at [317, 262] on tr "[PERSON_NAME] [PERSON_NAME] Manager [PERSON_NAME] [PERSON_NAME] [PERSON_NAME] H…" at bounding box center [352, 257] width 611 height 40
type input "2367"
click at [346, 278] on div "Services Stylist Service Qty Price Disc Total Action [PERSON_NAME] Threading - …" at bounding box center [352, 208] width 611 height 155
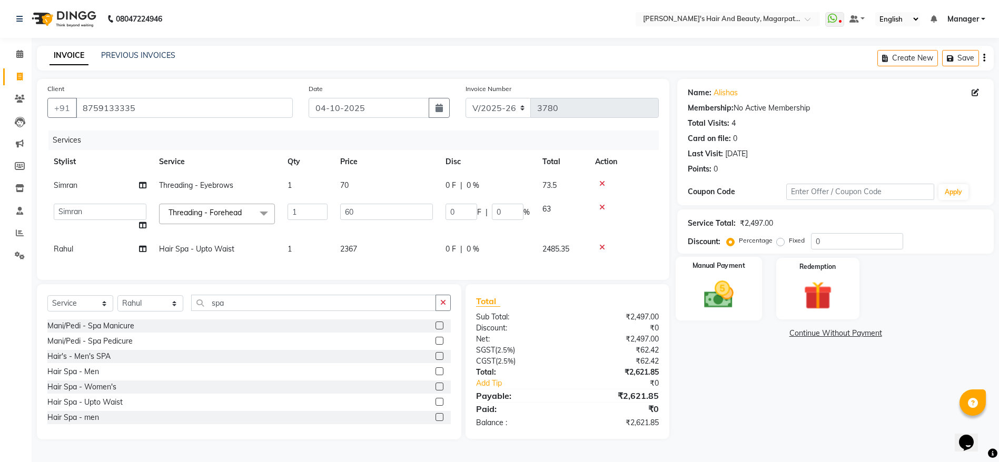
click at [715, 306] on img at bounding box center [718, 294] width 48 height 34
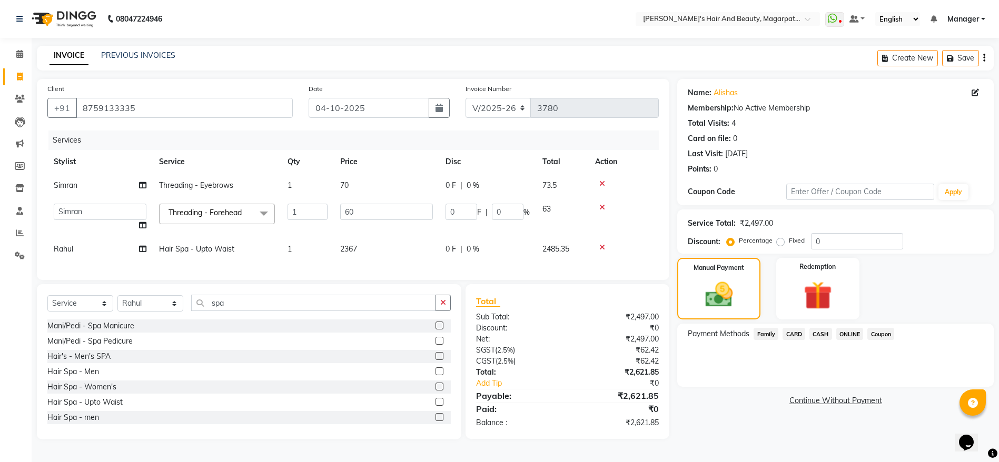
click at [355, 250] on span "2367" at bounding box center [348, 248] width 17 height 9
select select "25867"
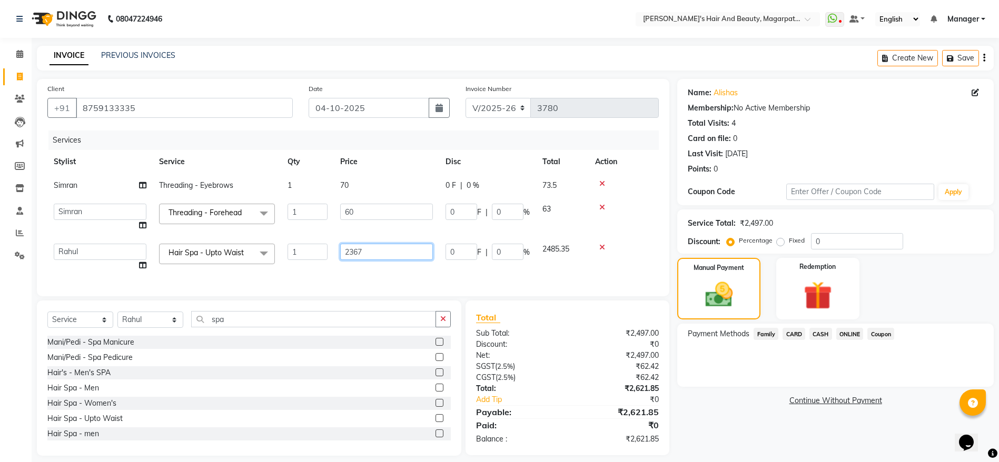
drag, startPoint x: 362, startPoint y: 250, endPoint x: 340, endPoint y: 250, distance: 22.6
click at [340, 250] on td "2367" at bounding box center [386, 257] width 105 height 40
type input "2125"
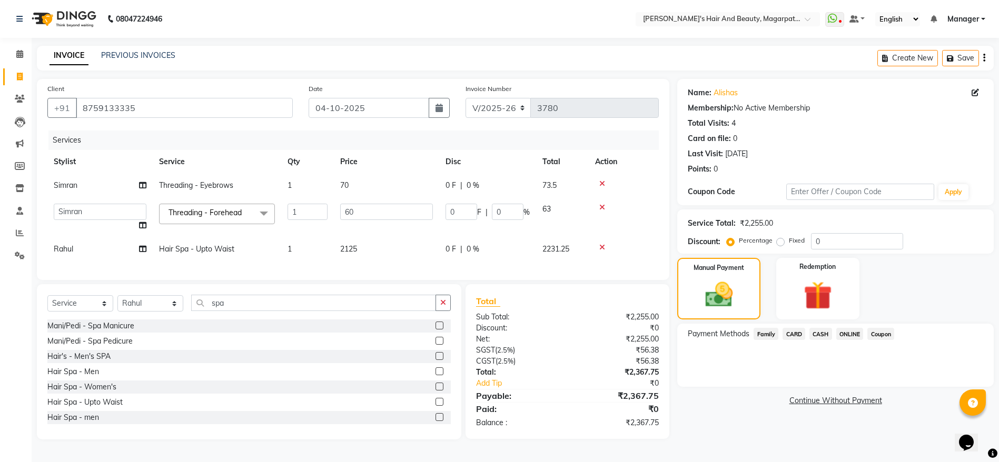
click at [343, 280] on div "Client [PHONE_NUMBER] Date [DATE] Invoice Number V/2025 V/[PHONE_NUMBER] Servic…" at bounding box center [353, 179] width 632 height 201
click at [852, 330] on span "ONLINE" at bounding box center [849, 334] width 27 height 12
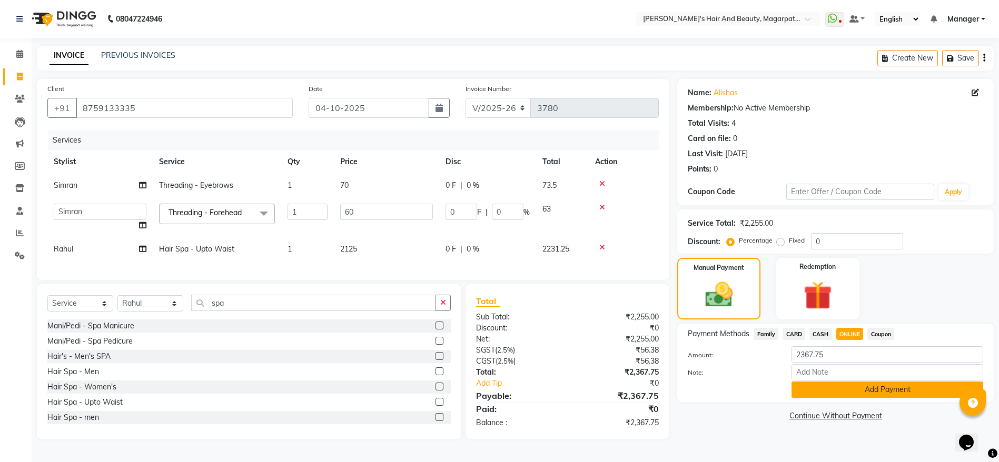
click at [864, 390] on button "Add Payment" at bounding box center [887, 390] width 192 height 16
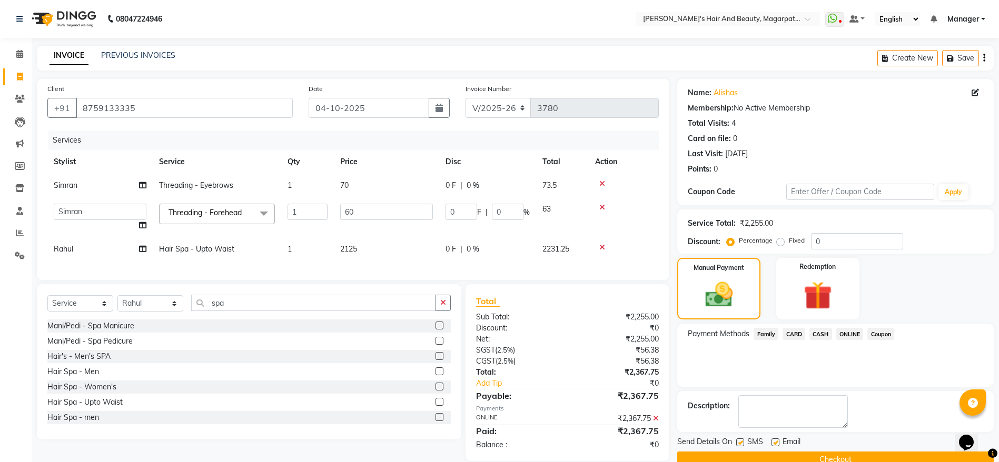
scroll to position [27, 0]
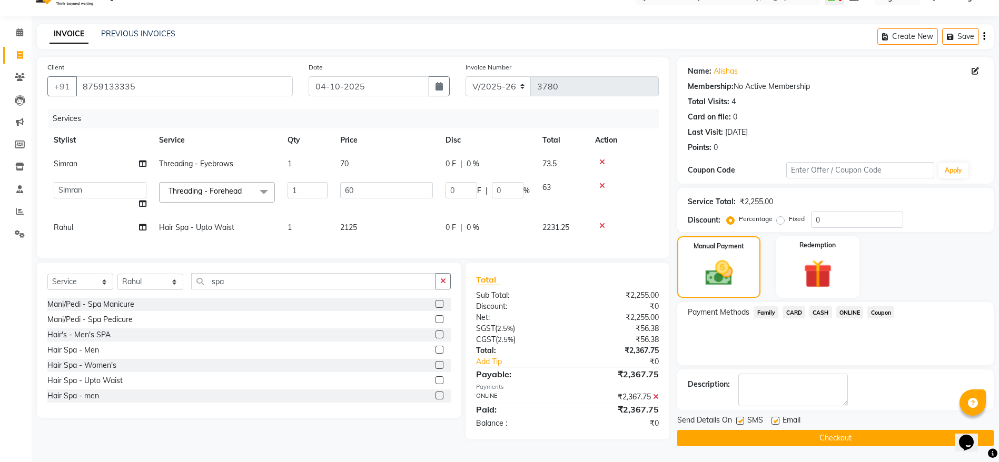
click at [830, 430] on button "Checkout" at bounding box center [835, 438] width 316 height 16
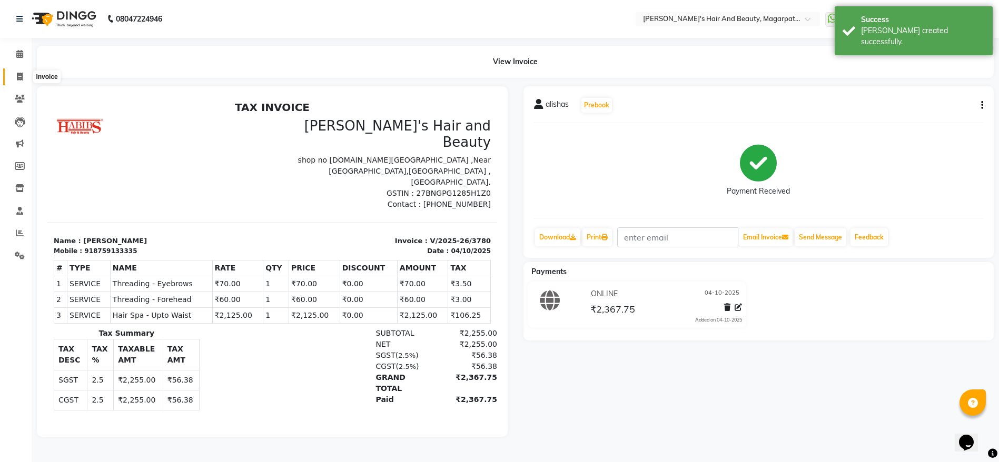
click at [14, 78] on span at bounding box center [20, 77] width 18 height 12
select select "4517"
select select "service"
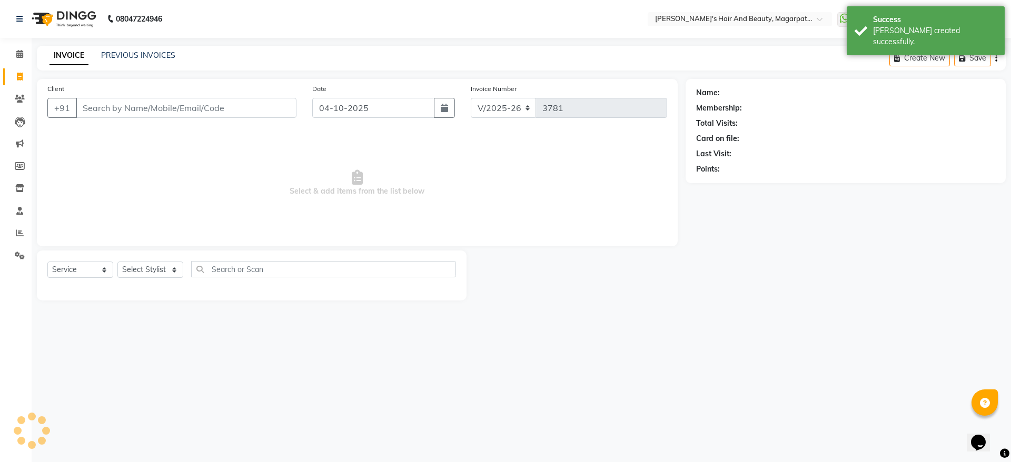
click at [86, 102] on input "Client" at bounding box center [186, 108] width 221 height 20
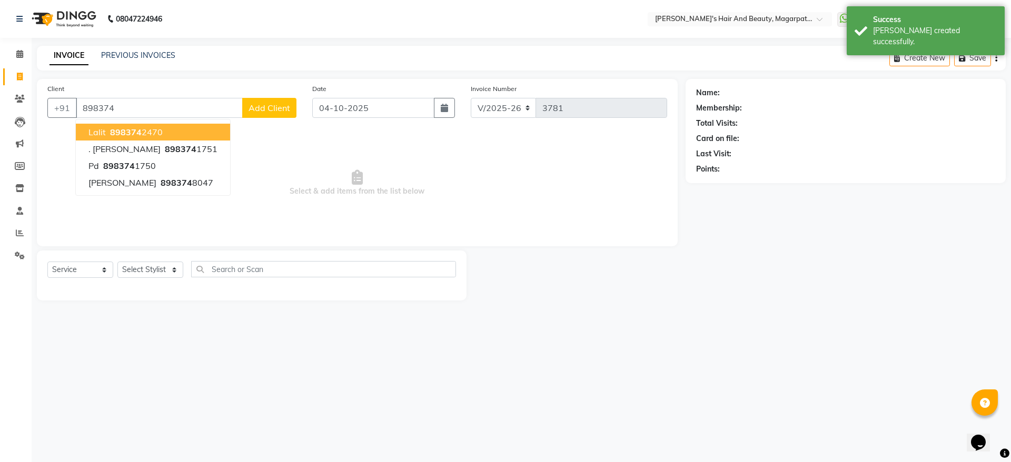
click at [103, 132] on span "Lalit" at bounding box center [96, 132] width 17 height 11
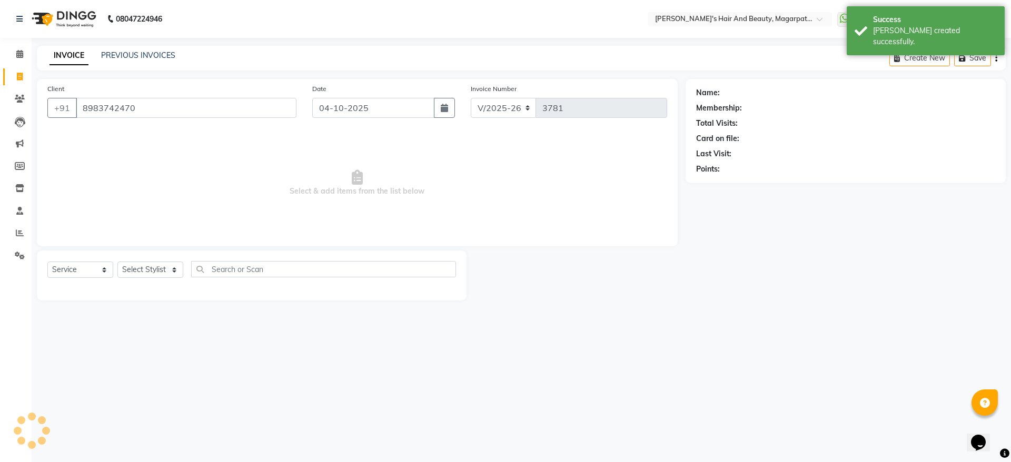
type input "8983742470"
select select "1: Object"
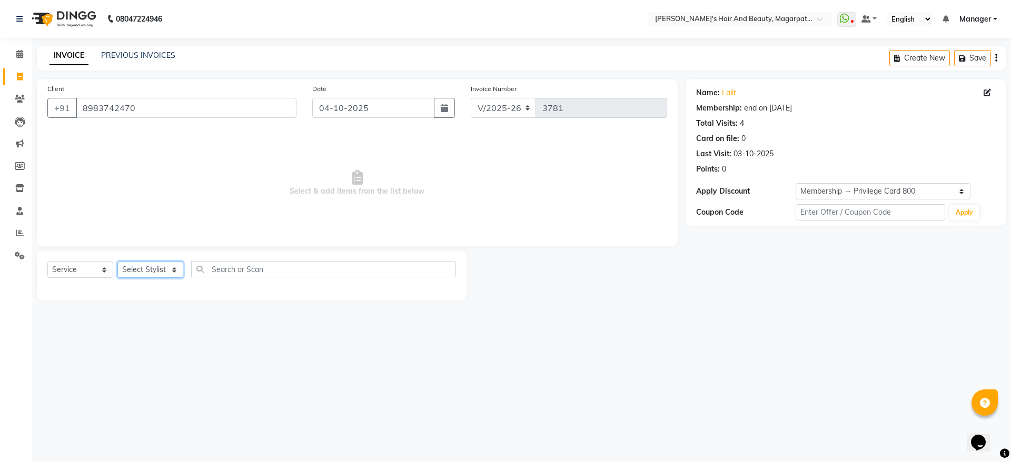
click at [133, 270] on select "Select Stylist [PERSON_NAME] [PERSON_NAME] Manager [PERSON_NAME] [PERSON_NAME] …" at bounding box center [150, 270] width 66 height 16
select select "67464"
click at [117, 262] on select "Select Stylist [PERSON_NAME] [PERSON_NAME] Manager [PERSON_NAME] [PERSON_NAME] …" at bounding box center [150, 270] width 66 height 16
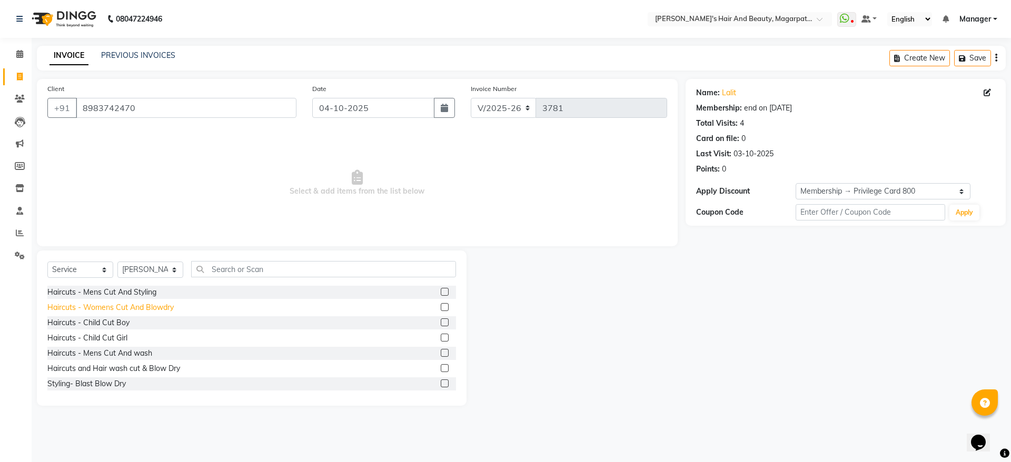
click at [148, 310] on div "Haircuts - Womens Cut And Blowdry" at bounding box center [110, 307] width 126 height 11
checkbox input "false"
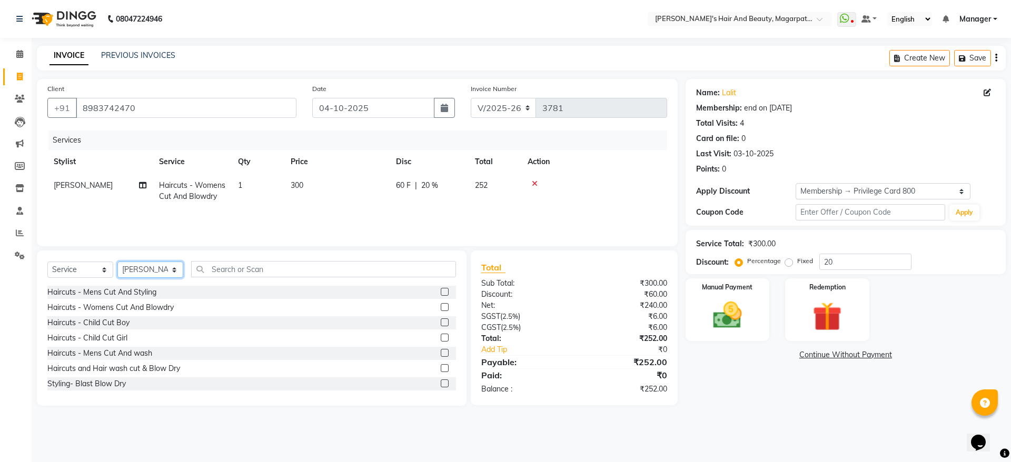
click at [133, 270] on select "Select Stylist [PERSON_NAME] [PERSON_NAME] Manager [PERSON_NAME] [PERSON_NAME] …" at bounding box center [150, 270] width 66 height 16
select select "67444"
click at [117, 262] on select "Select Stylist [PERSON_NAME] [PERSON_NAME] Manager [PERSON_NAME] [PERSON_NAME] …" at bounding box center [150, 270] width 66 height 16
click at [142, 366] on div "Haircuts and Hair wash cut & Blow Dry" at bounding box center [113, 368] width 133 height 11
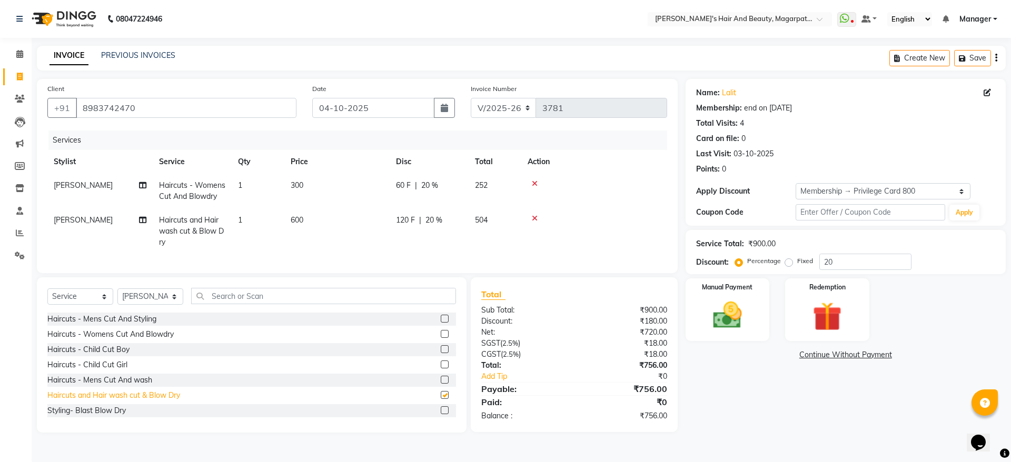
checkbox input "false"
click at [308, 212] on td "600" at bounding box center [336, 231] width 105 height 46
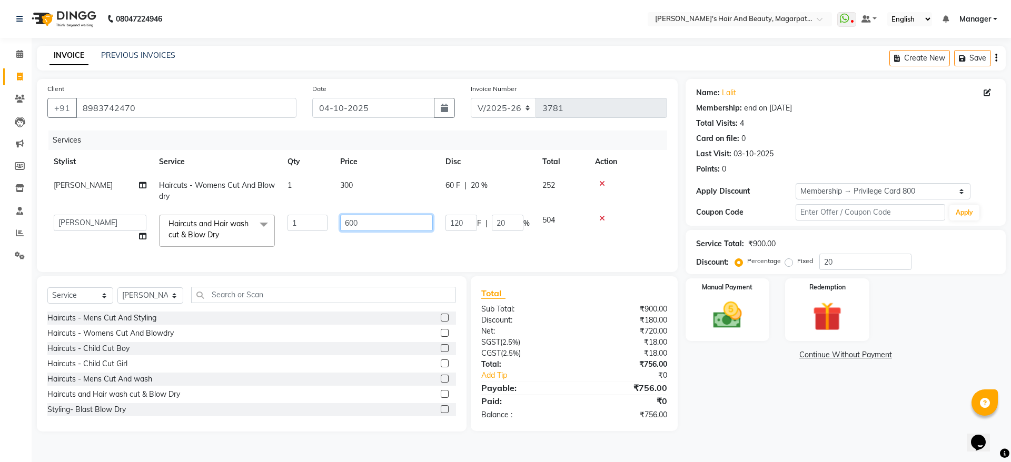
drag, startPoint x: 368, startPoint y: 226, endPoint x: 331, endPoint y: 232, distance: 37.2
click at [331, 232] on tr "[PERSON_NAME] [PERSON_NAME] Manager [PERSON_NAME] [PERSON_NAME] [PERSON_NAME] H…" at bounding box center [357, 230] width 620 height 45
type input "760"
click at [333, 253] on tr "[PERSON_NAME] [PERSON_NAME] Manager [PERSON_NAME] [PERSON_NAME] [PERSON_NAME] H…" at bounding box center [357, 230] width 620 height 45
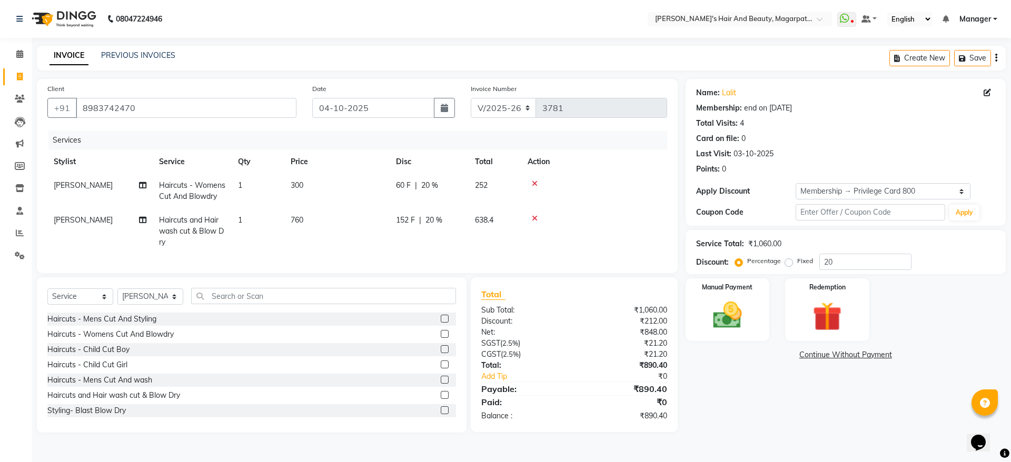
click at [431, 222] on span "20 %" at bounding box center [433, 220] width 17 height 11
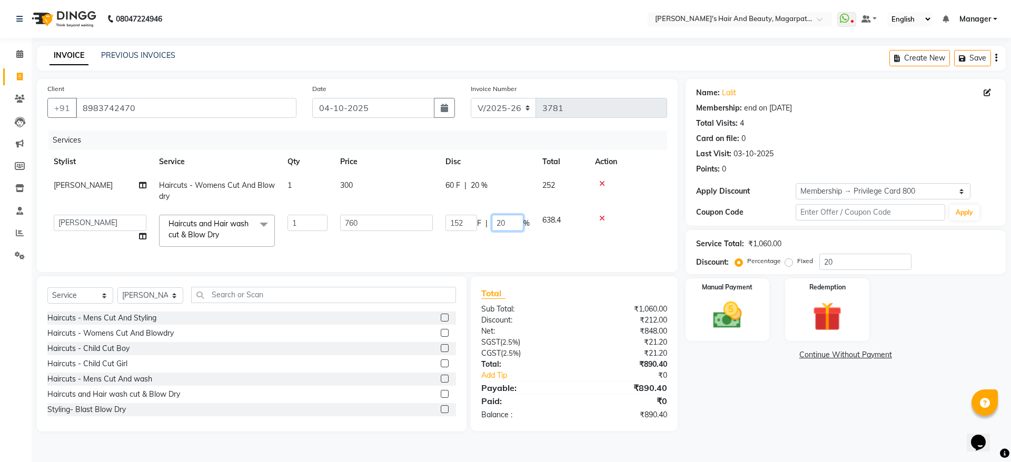
drag, startPoint x: 510, startPoint y: 230, endPoint x: 495, endPoint y: 228, distance: 14.8
click at [495, 228] on input "20" at bounding box center [508, 223] width 32 height 16
click at [475, 182] on tr "[PERSON_NAME] Haircuts - Womens Cut And Blowdry 1 300 60 F | 20 % 252" at bounding box center [357, 191] width 620 height 35
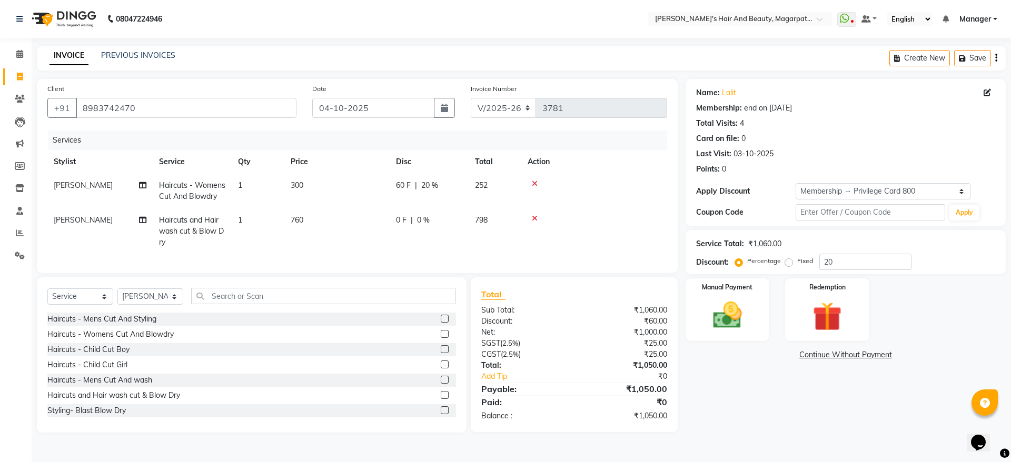
click at [418, 181] on div "60 F | 20 %" at bounding box center [429, 185] width 66 height 11
select select "67464"
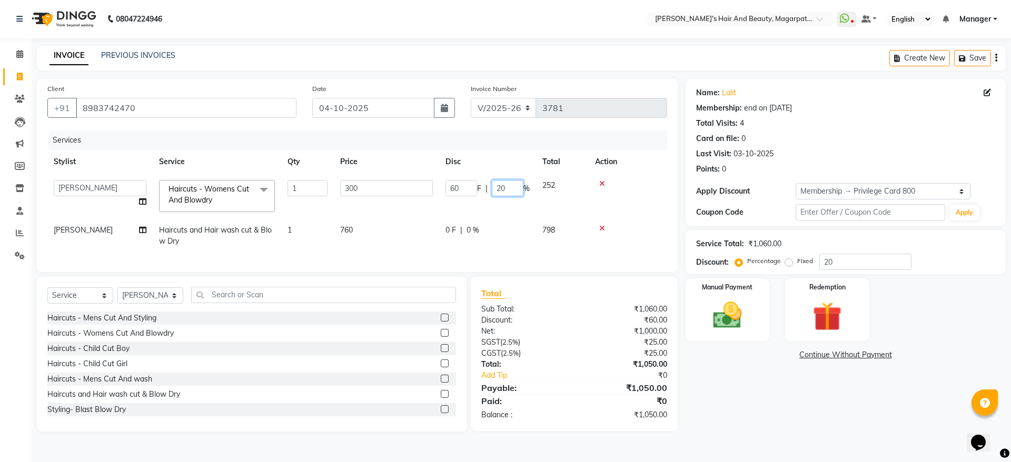
drag, startPoint x: 512, startPoint y: 188, endPoint x: 474, endPoint y: 186, distance: 38.0
click at [474, 186] on div "60 F | 20 %" at bounding box center [487, 188] width 84 height 16
type input "0"
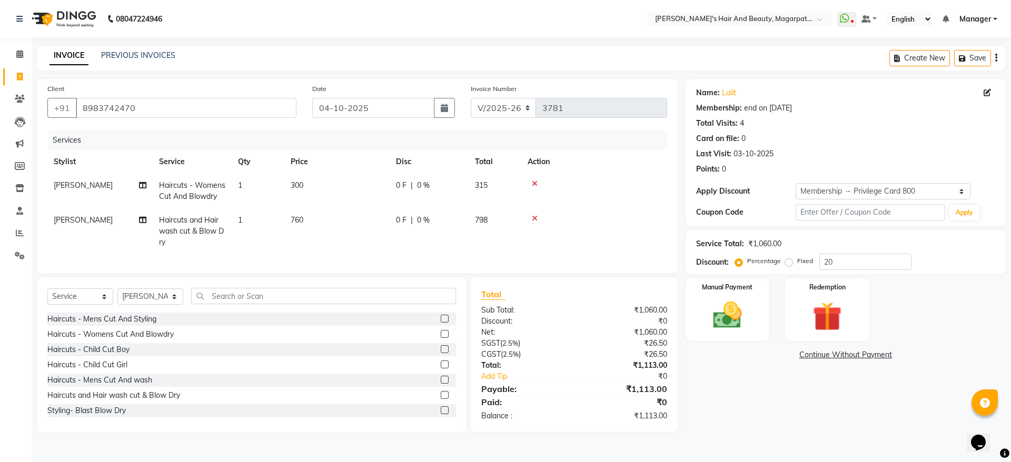
click at [473, 210] on tbody "[PERSON_NAME] Haircuts - Womens Cut And Blowdry 1 300 0 F | 0 % 315 [PERSON_NAM…" at bounding box center [357, 214] width 620 height 81
click at [301, 187] on span "300" at bounding box center [297, 185] width 13 height 9
select select "67464"
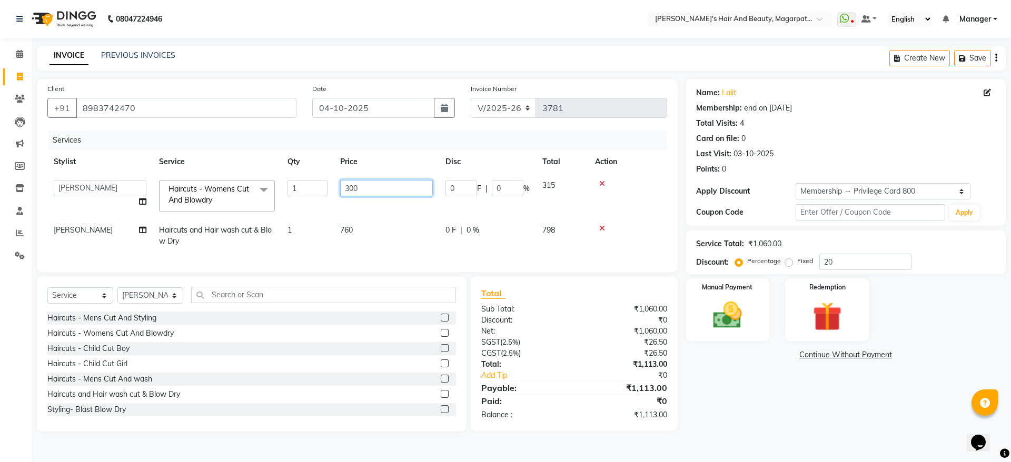
drag, startPoint x: 355, startPoint y: 190, endPoint x: 332, endPoint y: 191, distance: 23.2
click at [332, 191] on tr "[PERSON_NAME] [PERSON_NAME] Manager [PERSON_NAME] [PERSON_NAME] [PERSON_NAME] H…" at bounding box center [357, 196] width 620 height 45
type input "240"
click at [341, 206] on td "240" at bounding box center [386, 196] width 105 height 45
select select "67464"
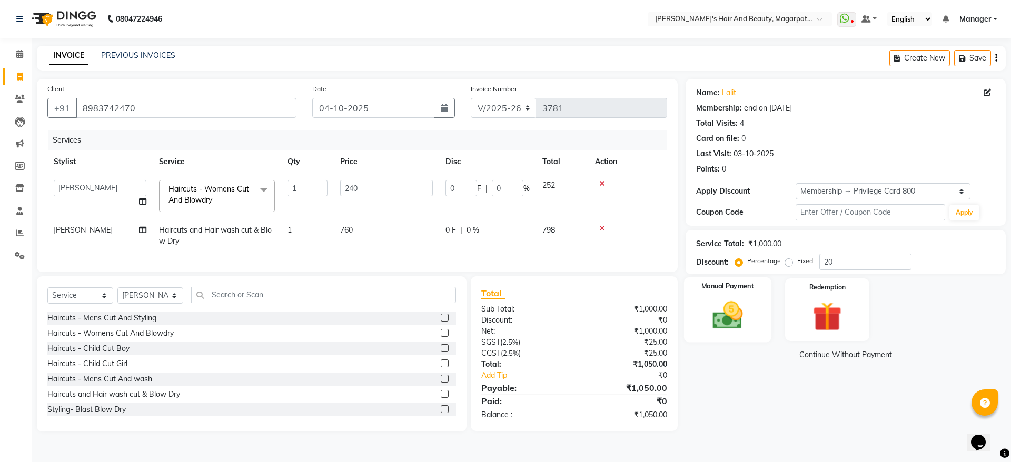
click at [701, 321] on div "Manual Payment" at bounding box center [726, 309] width 87 height 65
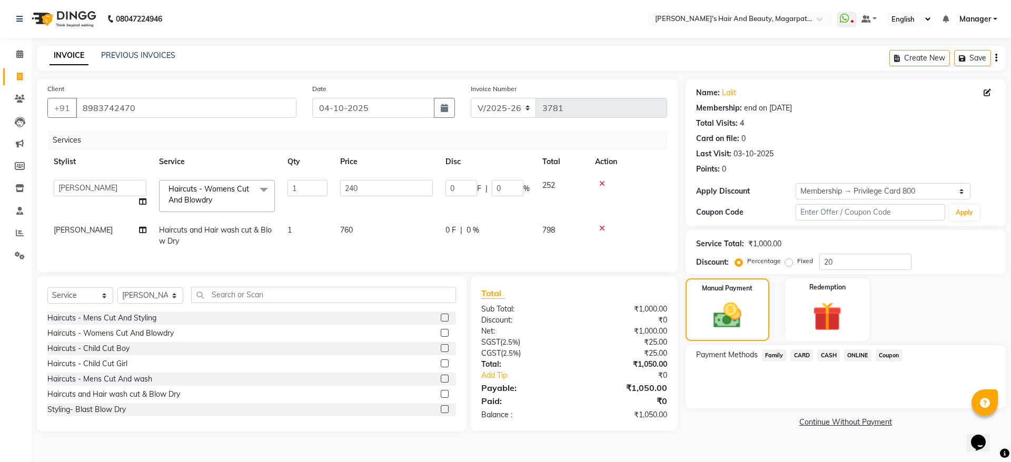
click at [860, 353] on span "ONLINE" at bounding box center [857, 356] width 27 height 12
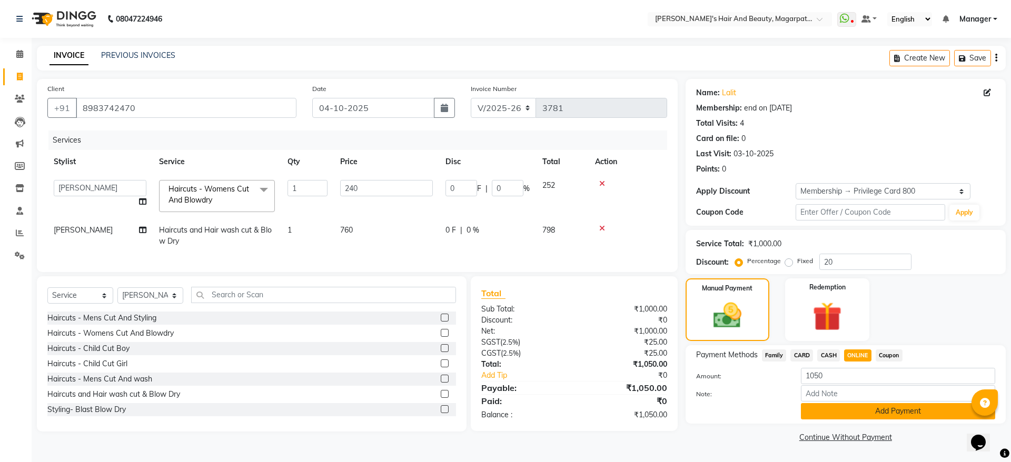
click at [861, 417] on button "Add Payment" at bounding box center [898, 411] width 194 height 16
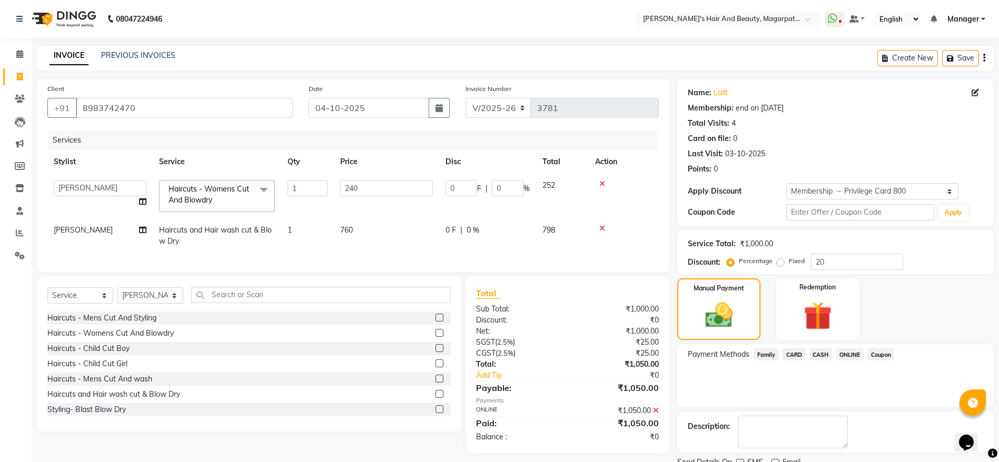
scroll to position [42, 0]
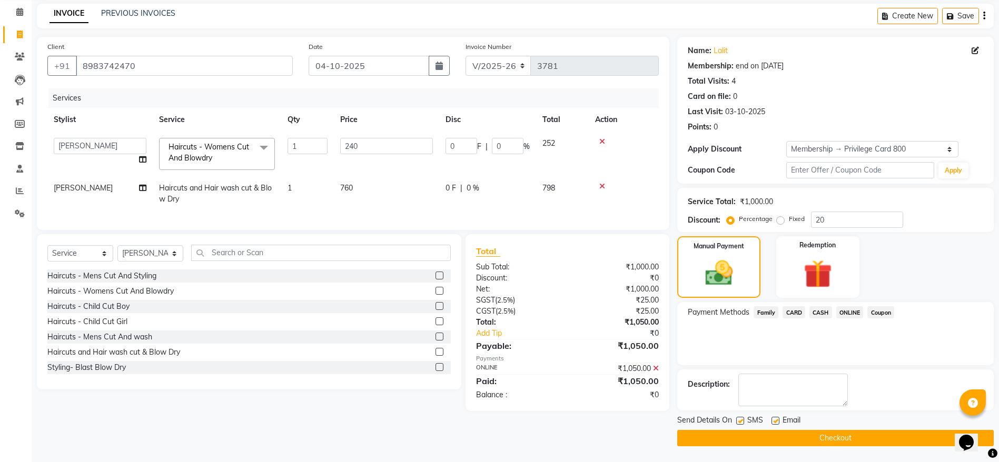
click at [840, 435] on button "Checkout" at bounding box center [835, 438] width 316 height 16
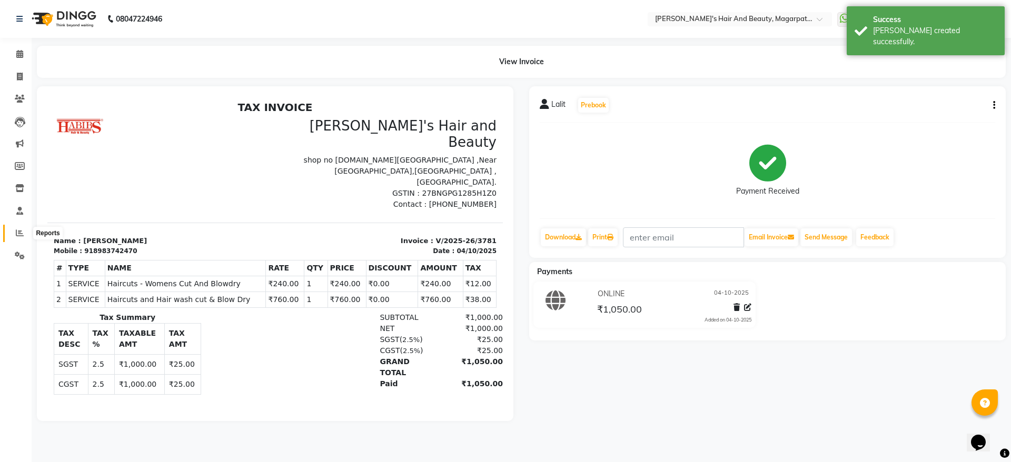
click at [21, 236] on icon at bounding box center [20, 233] width 8 height 8
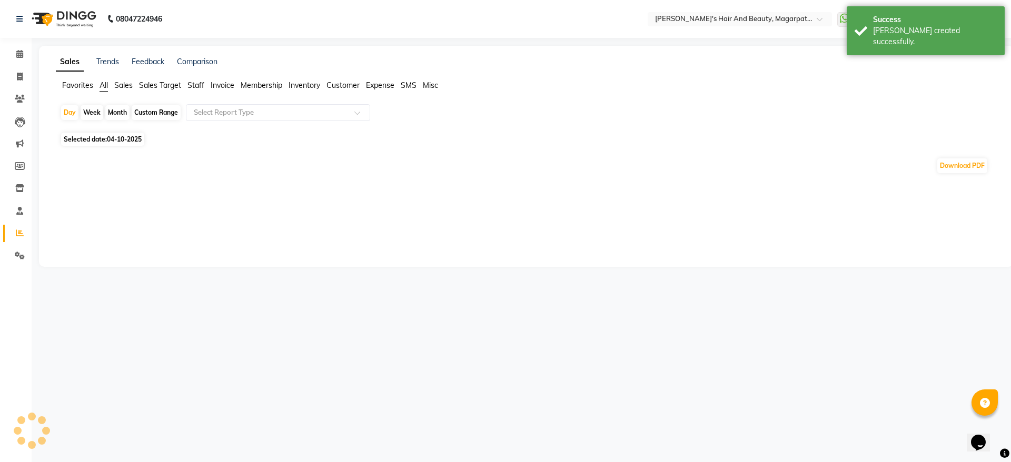
click at [197, 83] on span "Staff" at bounding box center [195, 85] width 17 height 9
